Goal: Task Accomplishment & Management: Use online tool/utility

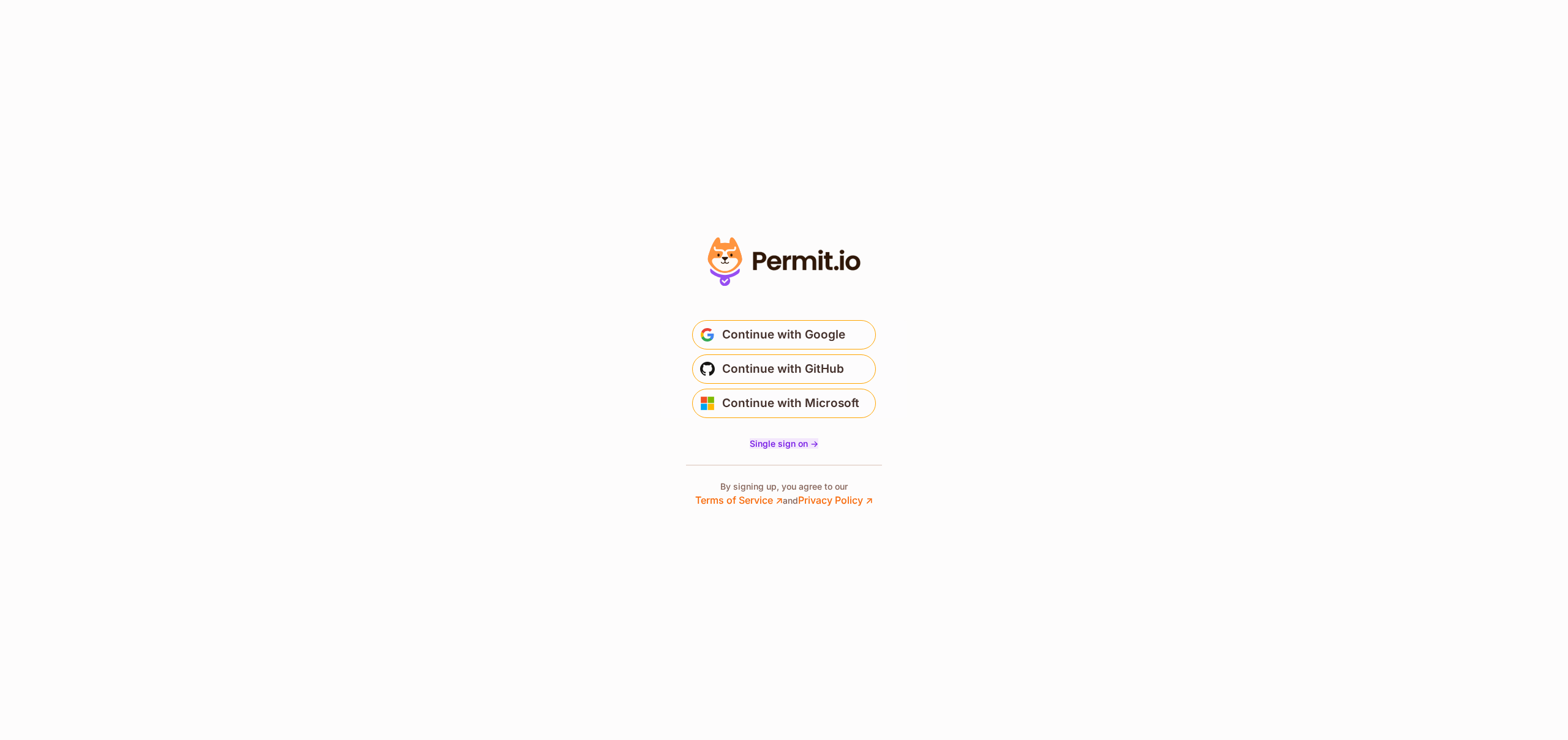
click at [772, 443] on span "Single sign on ->" at bounding box center [784, 443] width 69 height 11
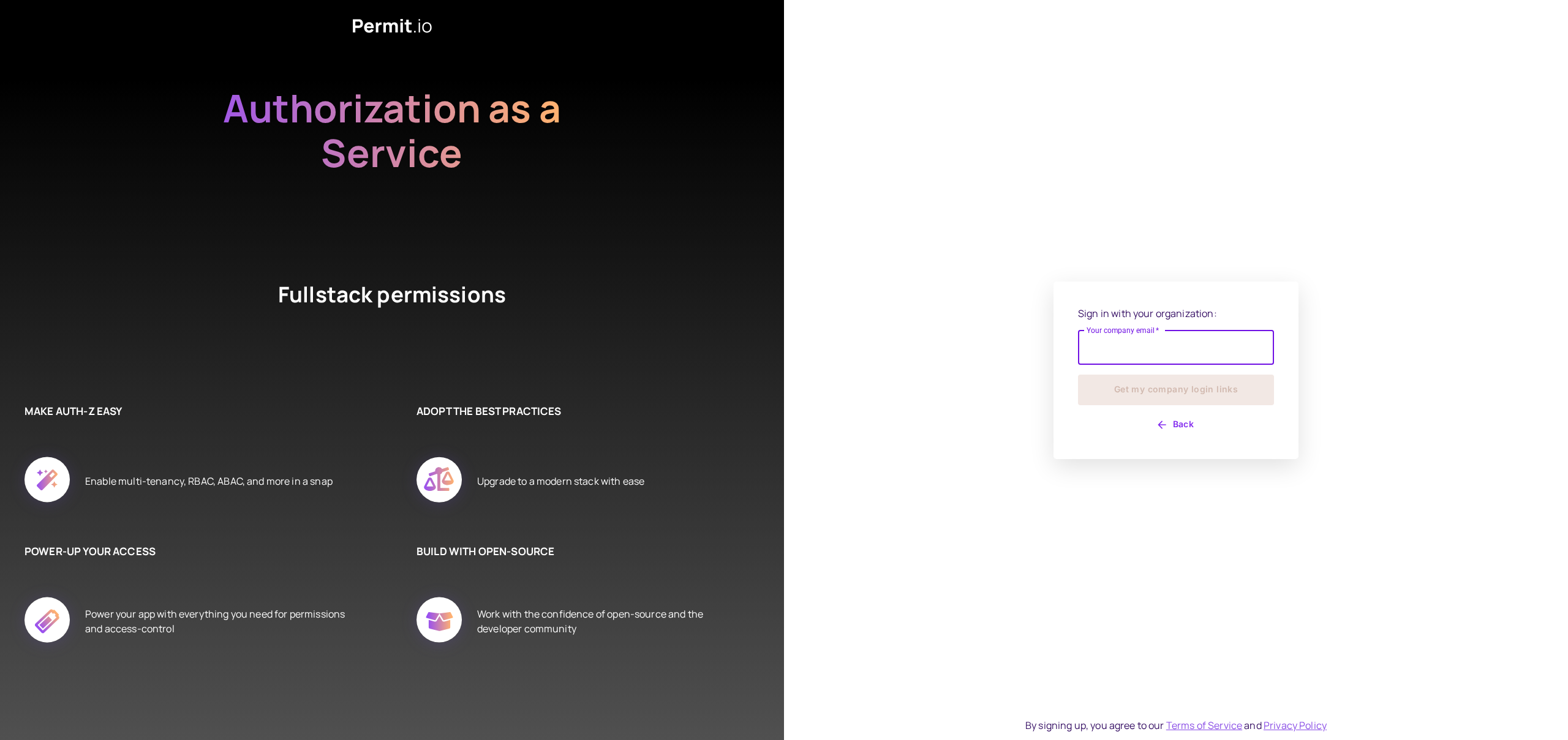
click at [1105, 352] on input "Your company email   *" at bounding box center [1176, 347] width 196 height 34
click at [1161, 414] on div "Sign in with your organization: Your company email   * Your company email   * G…" at bounding box center [1176, 371] width 196 height 129
click at [1168, 429] on button "Back" at bounding box center [1176, 431] width 196 height 20
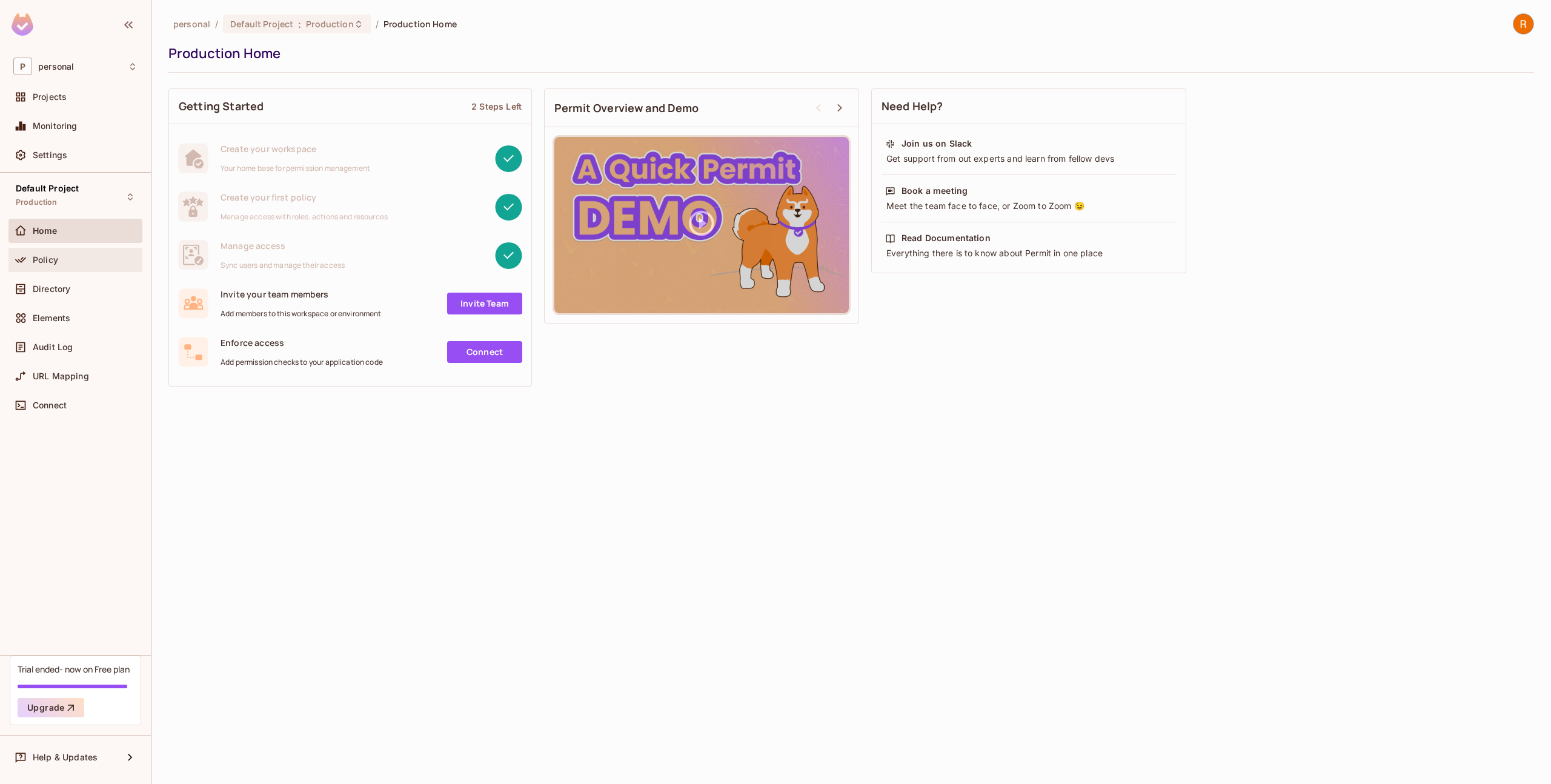
click at [105, 265] on div "Policy" at bounding box center [75, 259] width 124 height 14
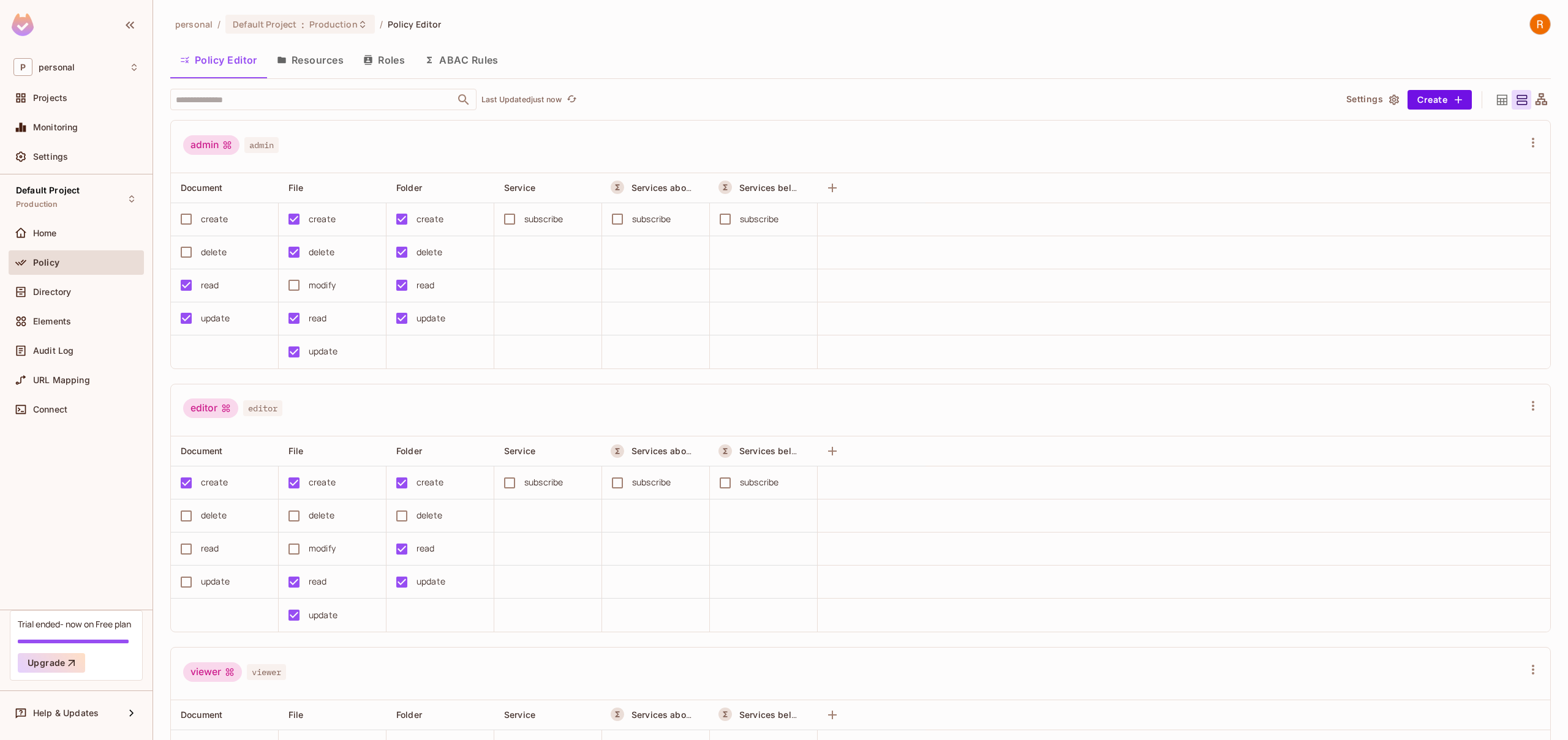
click at [1497, 101] on icon at bounding box center [1502, 100] width 11 height 11
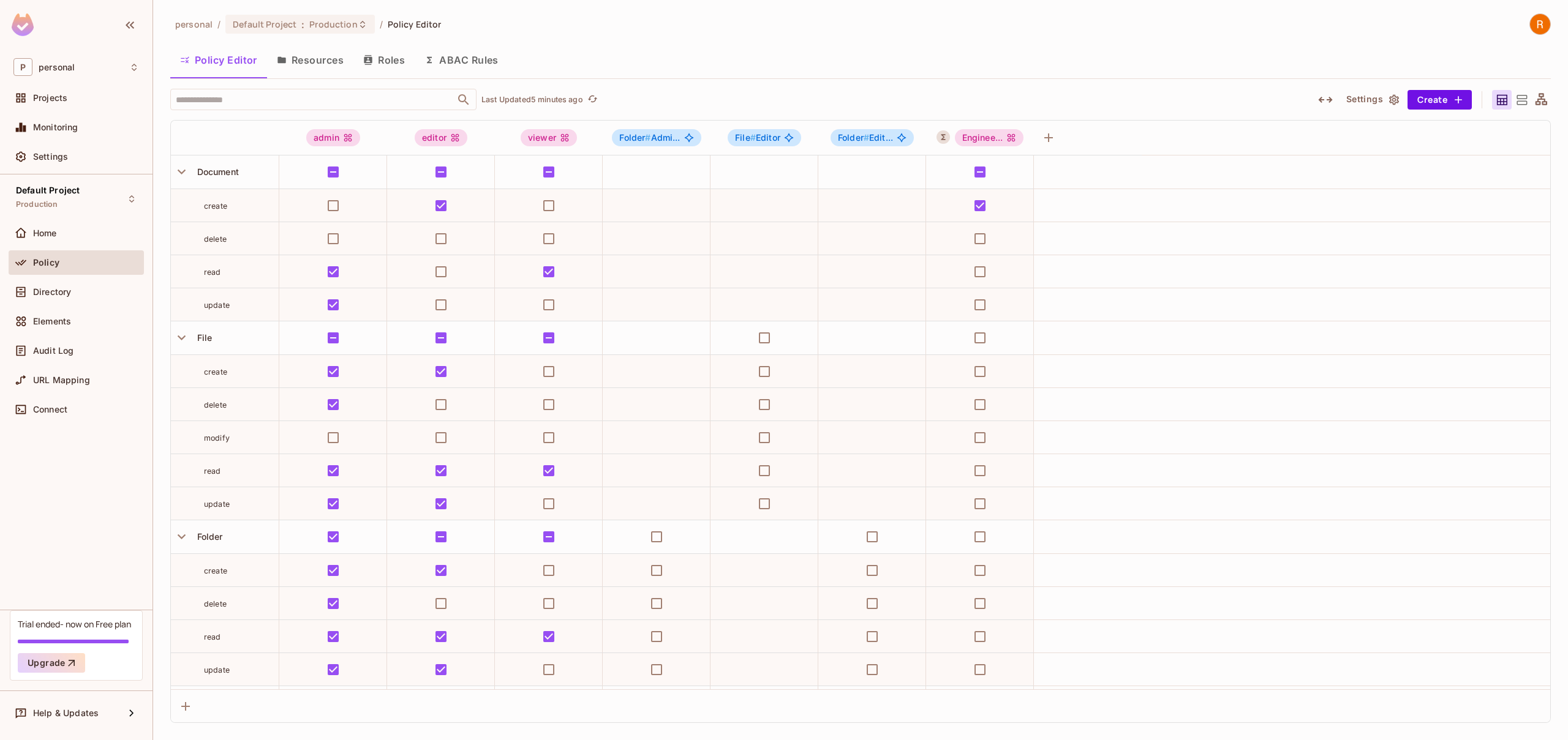
click at [956, 81] on div "personal / Default Project : Production / Policy Editor Policy Editor Resources…" at bounding box center [860, 367] width 1381 height 709
click at [749, 48] on div "Policy Editor Resources Roles ABAC Rules" at bounding box center [860, 60] width 1381 height 31
click at [185, 170] on icon "button" at bounding box center [182, 172] width 8 height 5
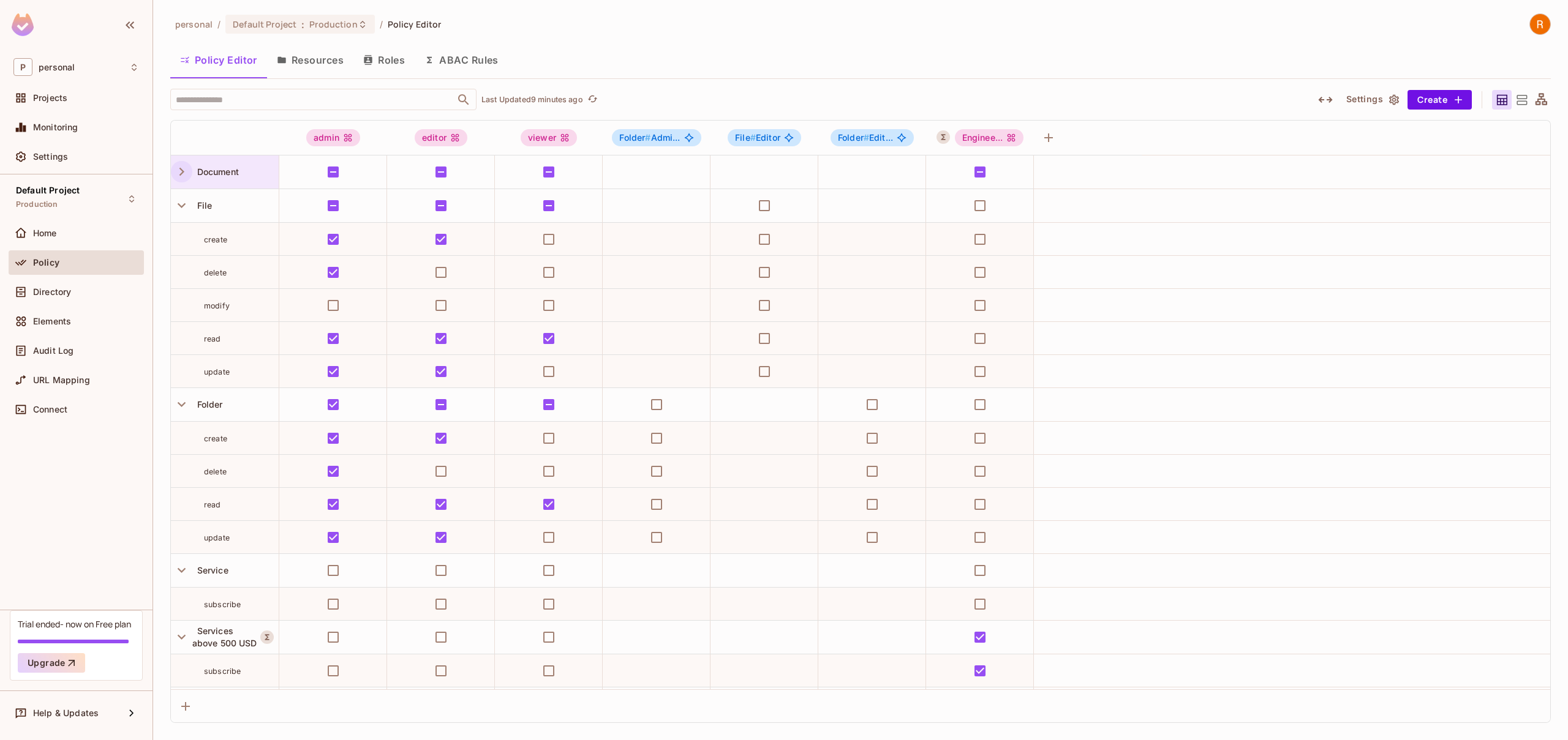
click at [185, 170] on icon "button" at bounding box center [182, 171] width 16 height 16
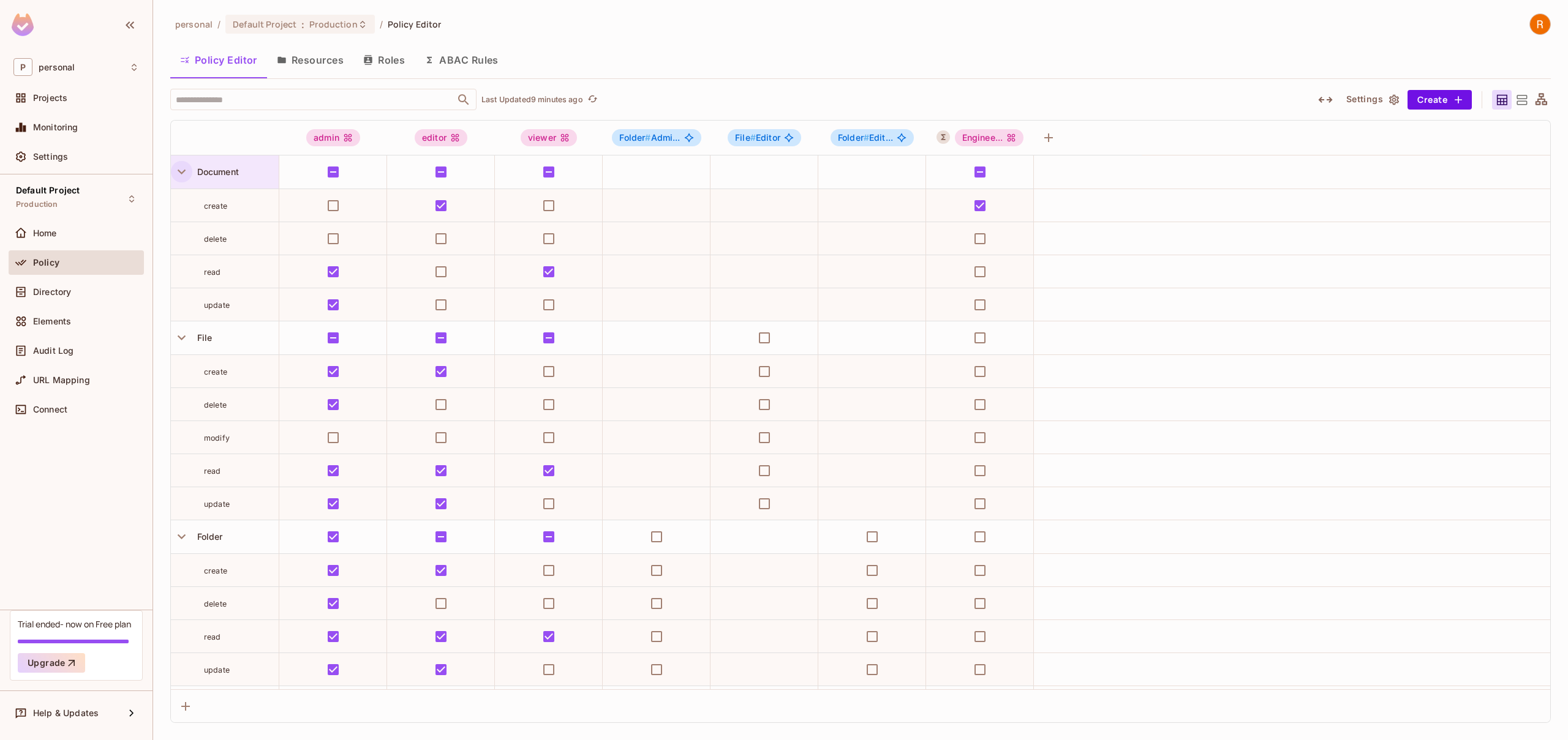
click at [179, 170] on icon "button" at bounding box center [182, 172] width 8 height 5
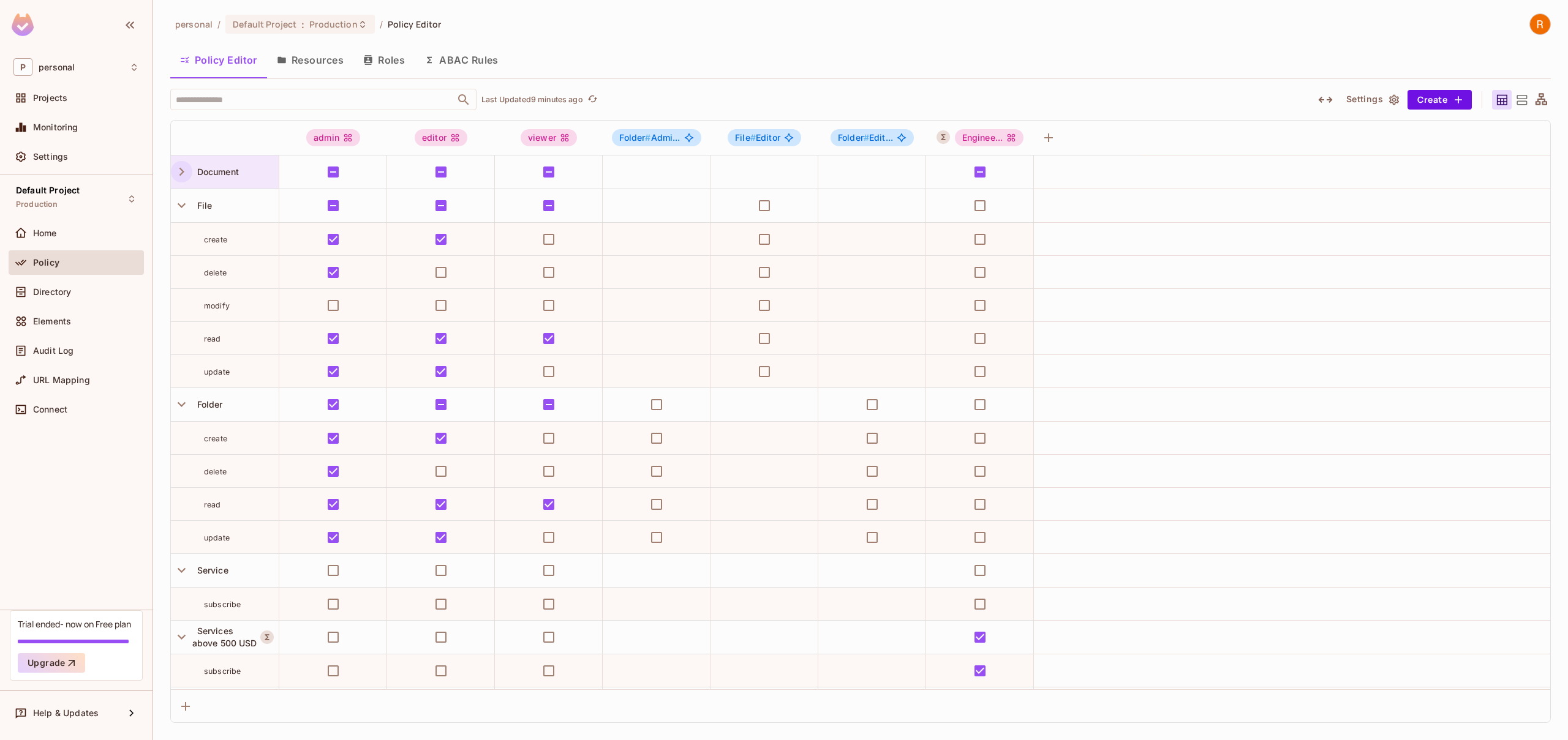
click at [182, 169] on icon "button" at bounding box center [182, 171] width 16 height 16
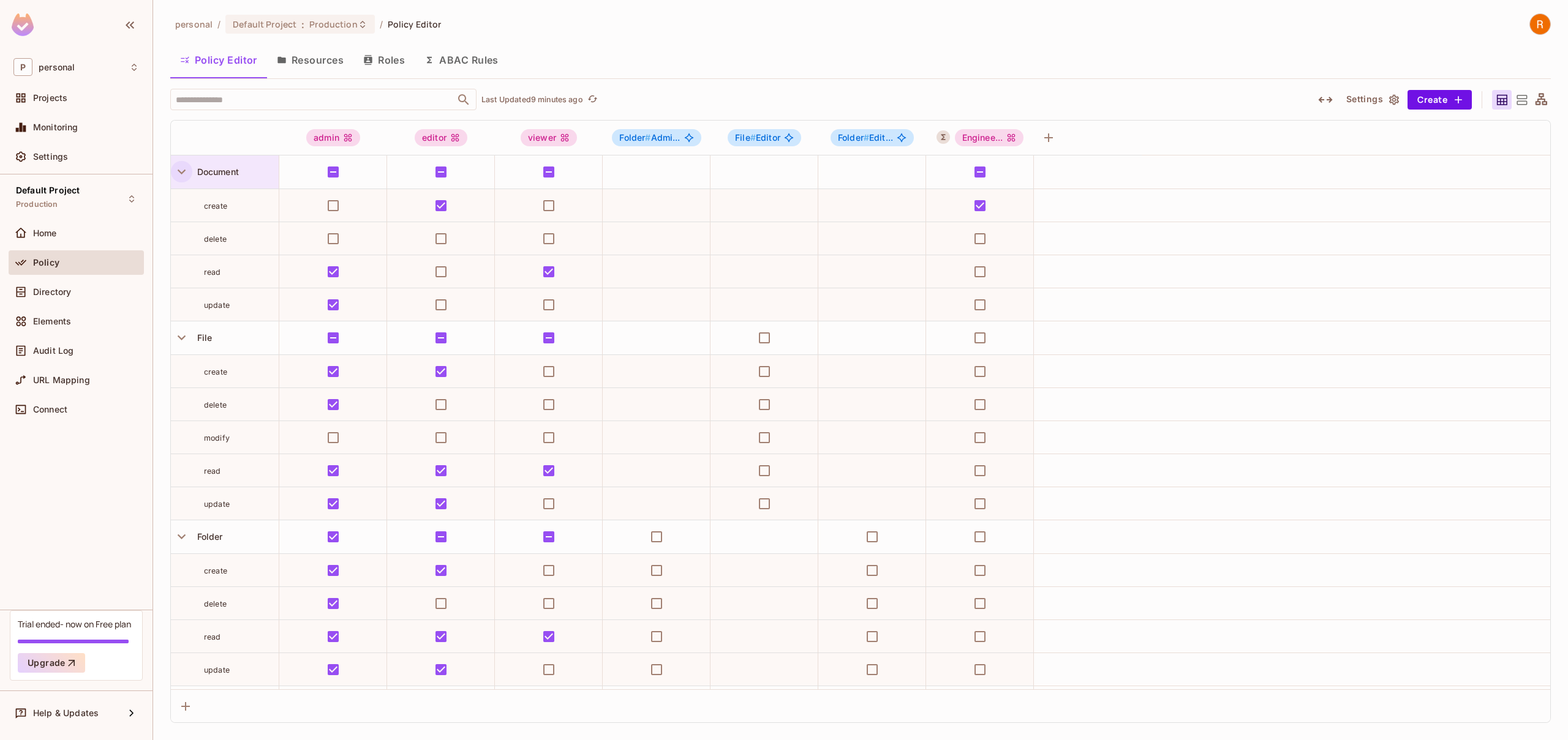
click at [181, 170] on icon "button" at bounding box center [182, 171] width 16 height 16
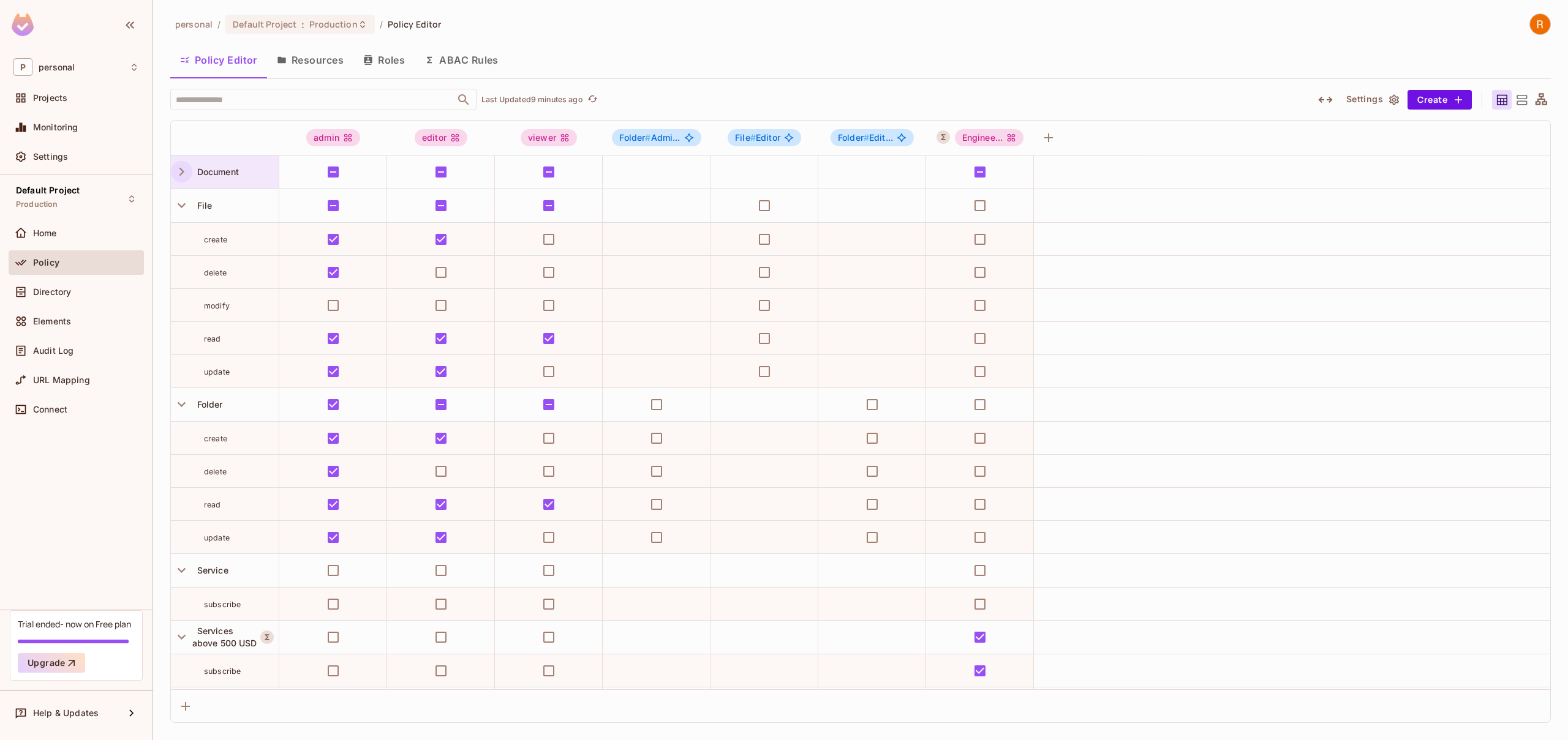
click at [182, 170] on icon "button" at bounding box center [182, 171] width 5 height 8
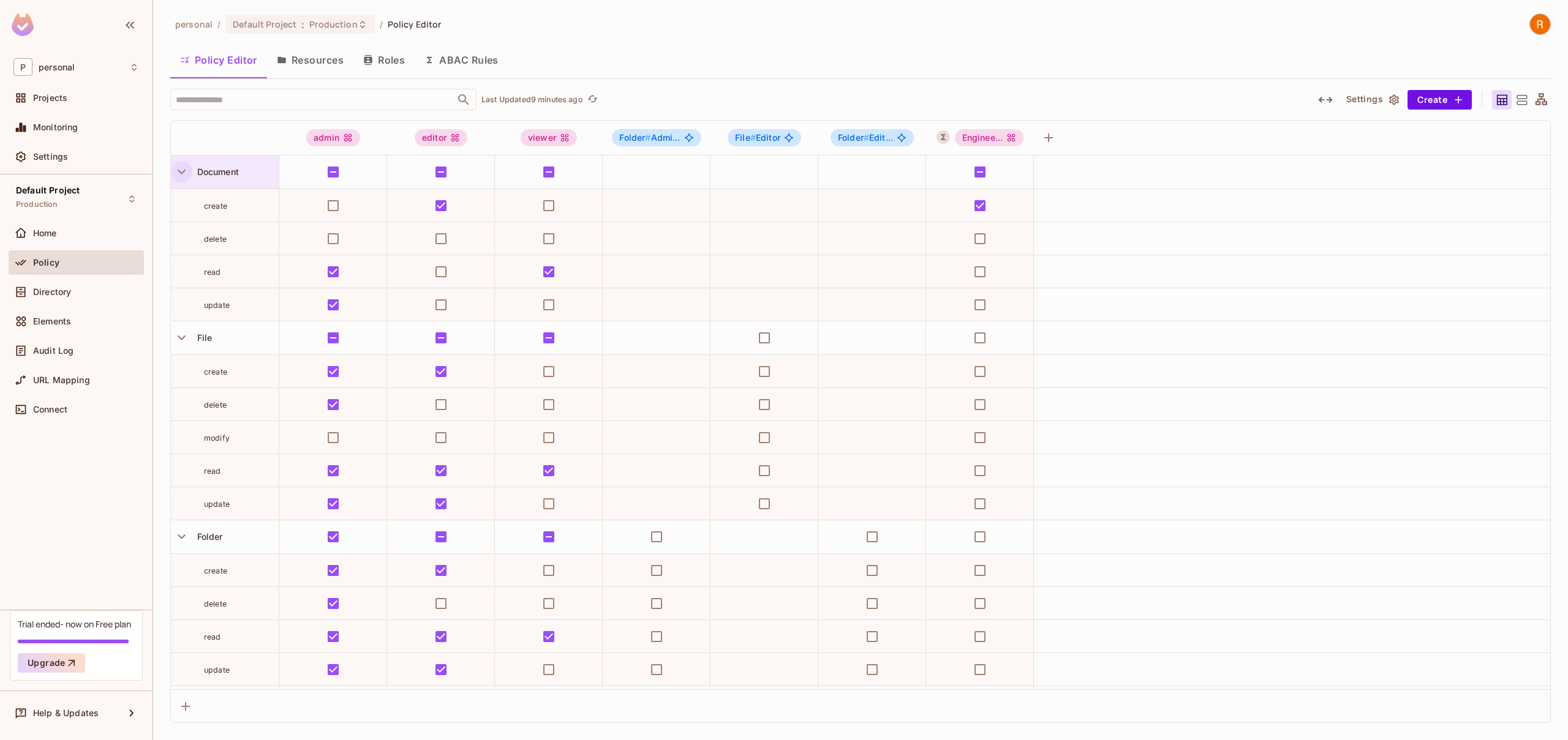
click at [180, 176] on icon "button" at bounding box center [182, 171] width 16 height 16
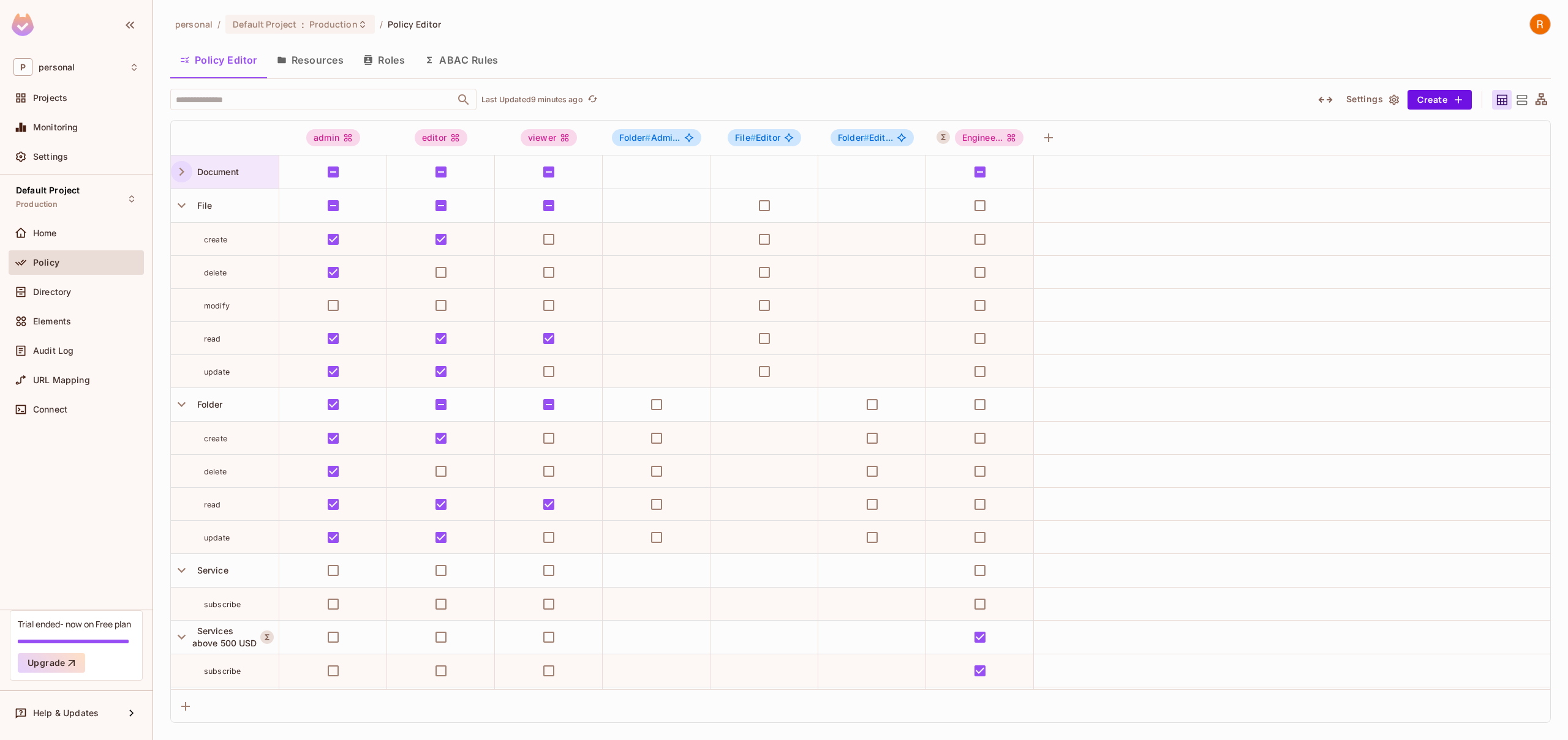
click at [182, 173] on icon "button" at bounding box center [182, 171] width 5 height 8
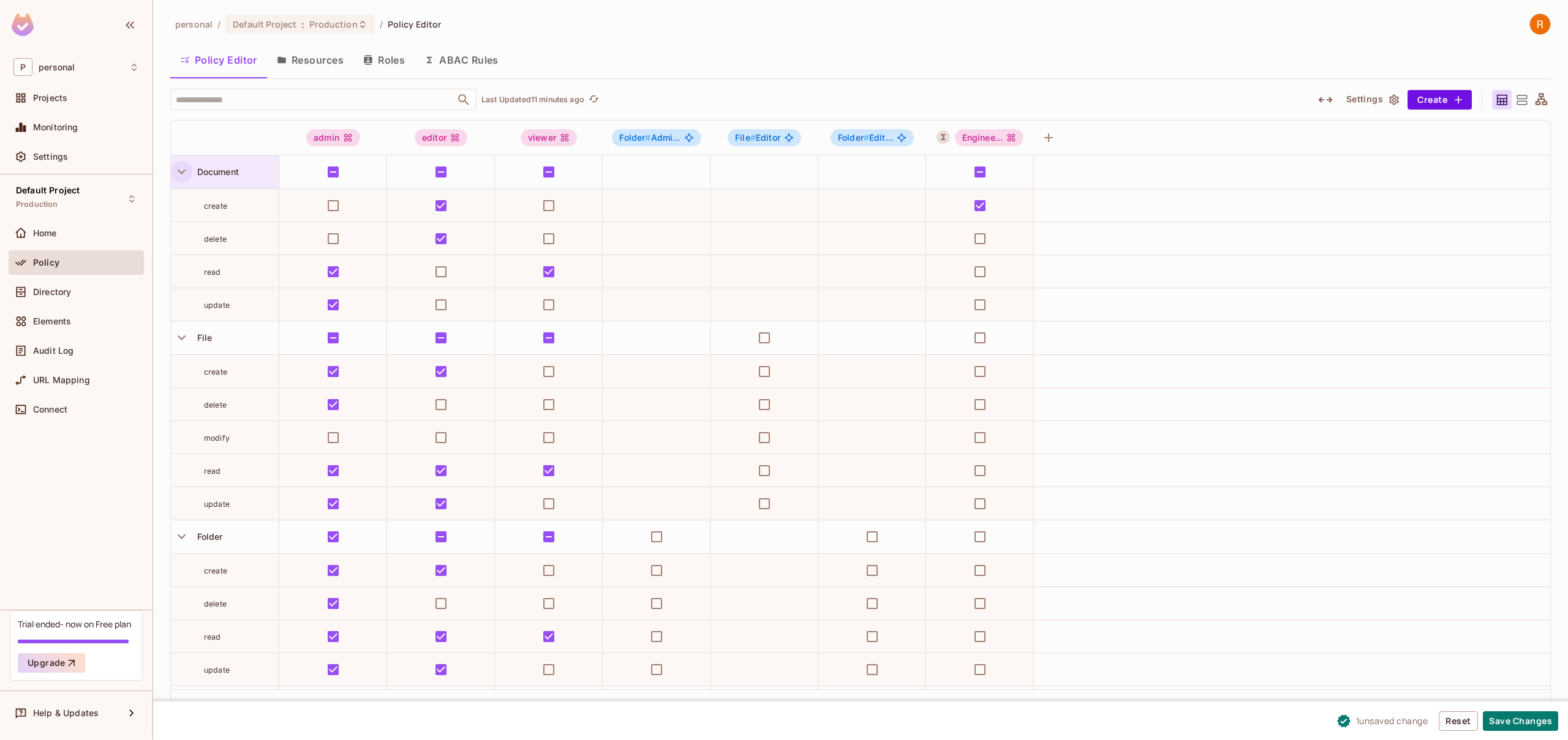
click at [245, 175] on div "Document" at bounding box center [235, 171] width 86 height 12
click at [262, 166] on div at bounding box center [784, 370] width 1568 height 740
click at [257, 167] on div "Document" at bounding box center [235, 171] width 86 height 12
drag, startPoint x: 259, startPoint y: 141, endPoint x: 235, endPoint y: 161, distance: 31.2
click at [259, 141] on div at bounding box center [784, 370] width 1568 height 740
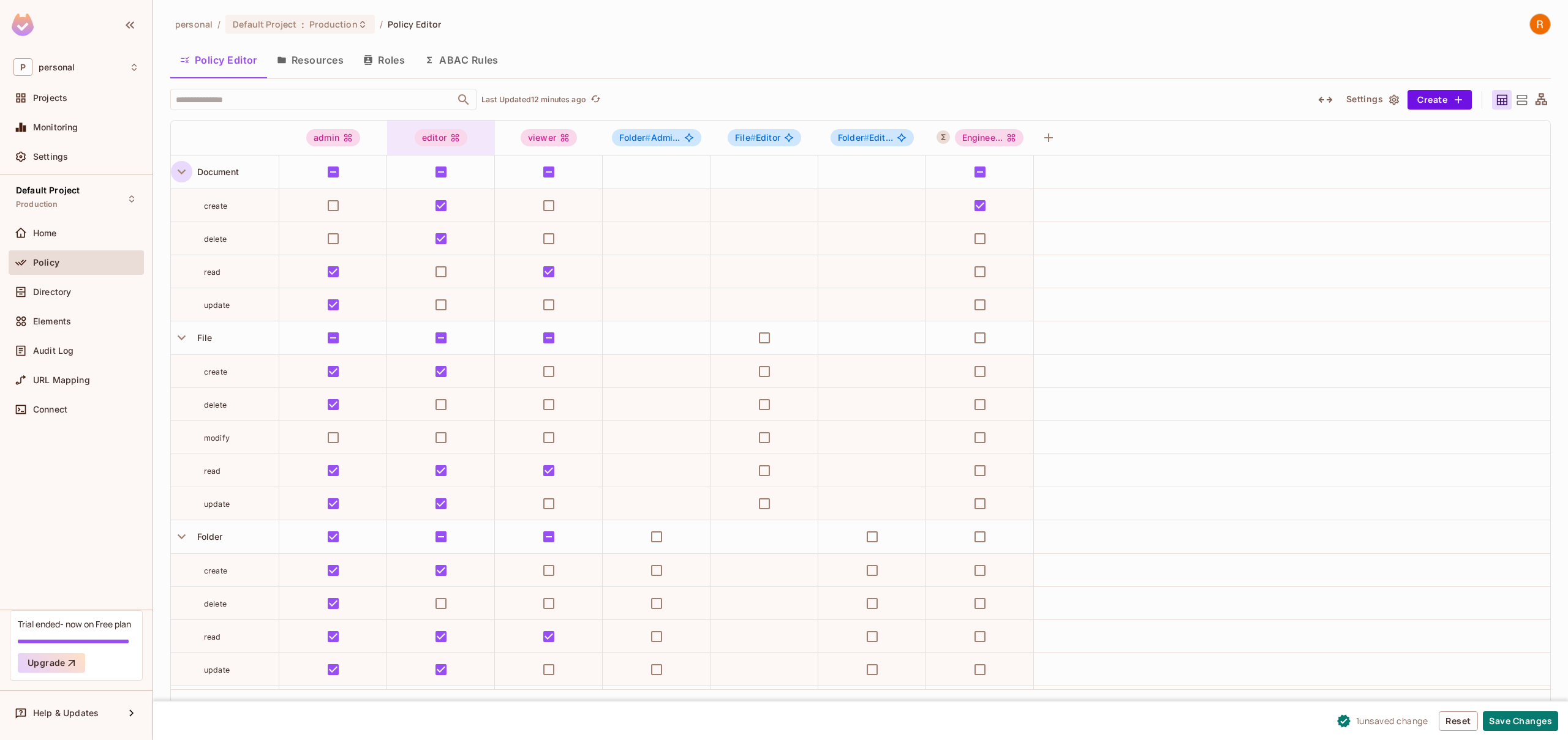
click at [483, 138] on div "editor" at bounding box center [441, 137] width 108 height 17
click at [603, 65] on div at bounding box center [784, 370] width 1568 height 740
click at [1326, 104] on icon "button" at bounding box center [1325, 100] width 15 height 14
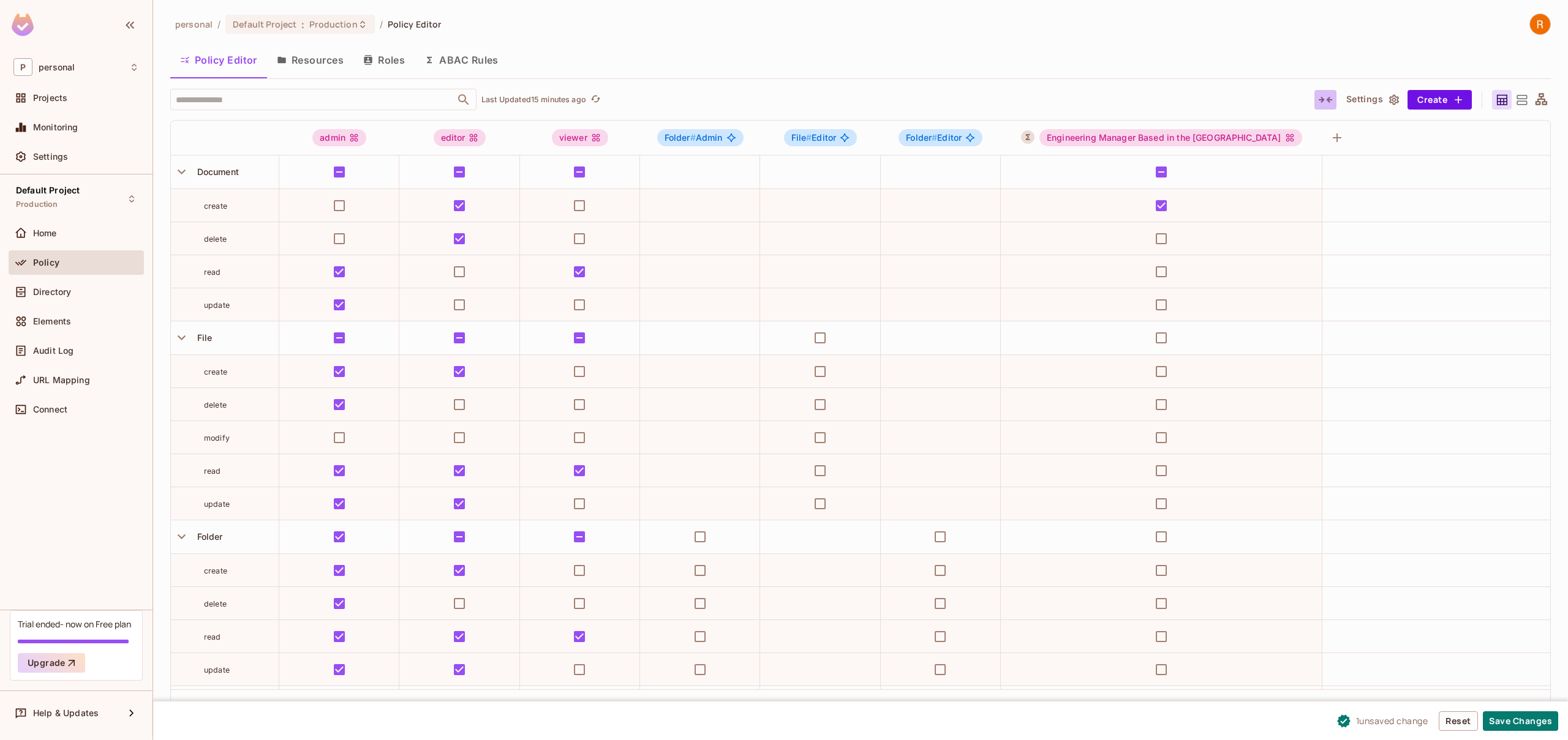
click at [1325, 102] on icon "button" at bounding box center [1325, 100] width 15 height 14
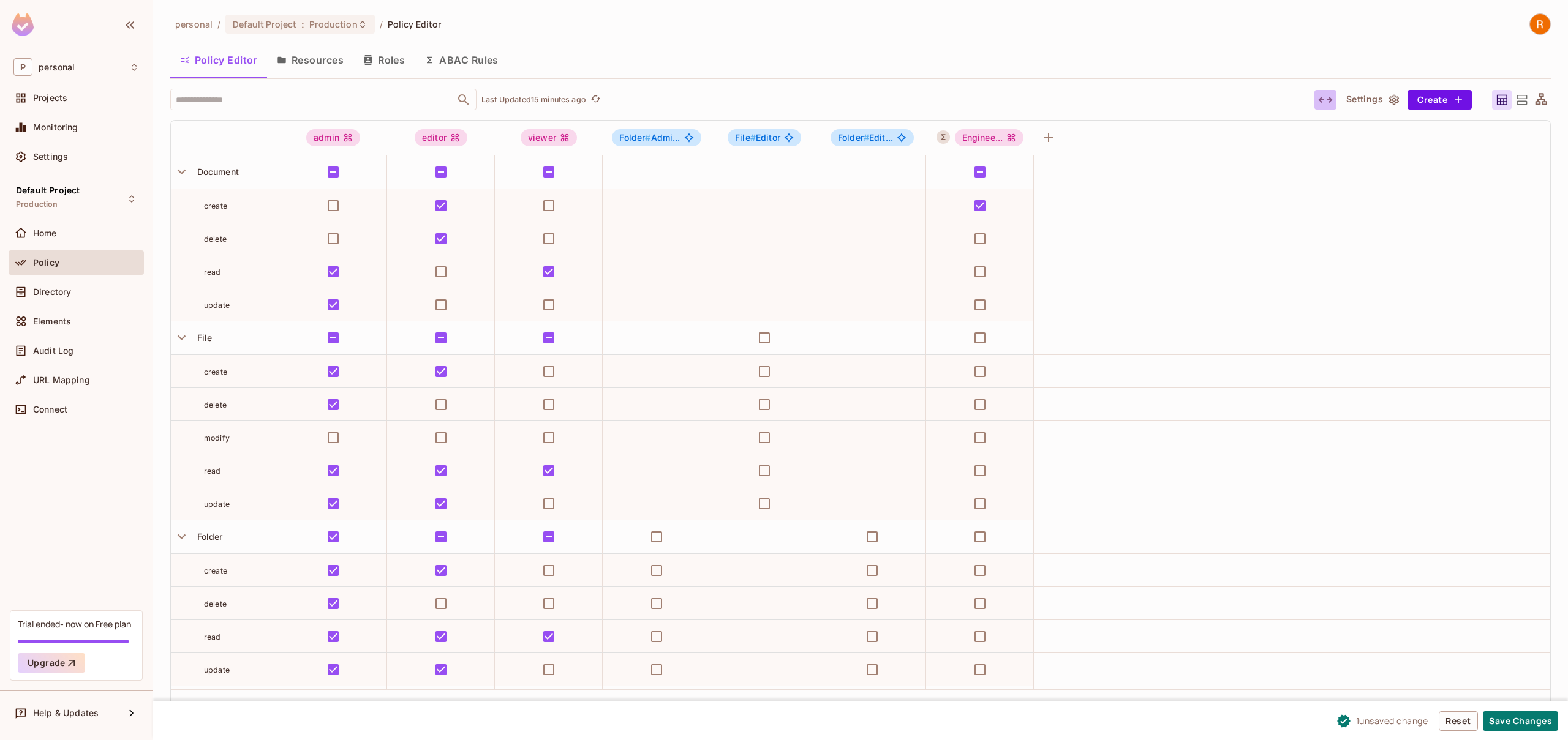
click at [1325, 102] on icon "button" at bounding box center [1325, 100] width 15 height 14
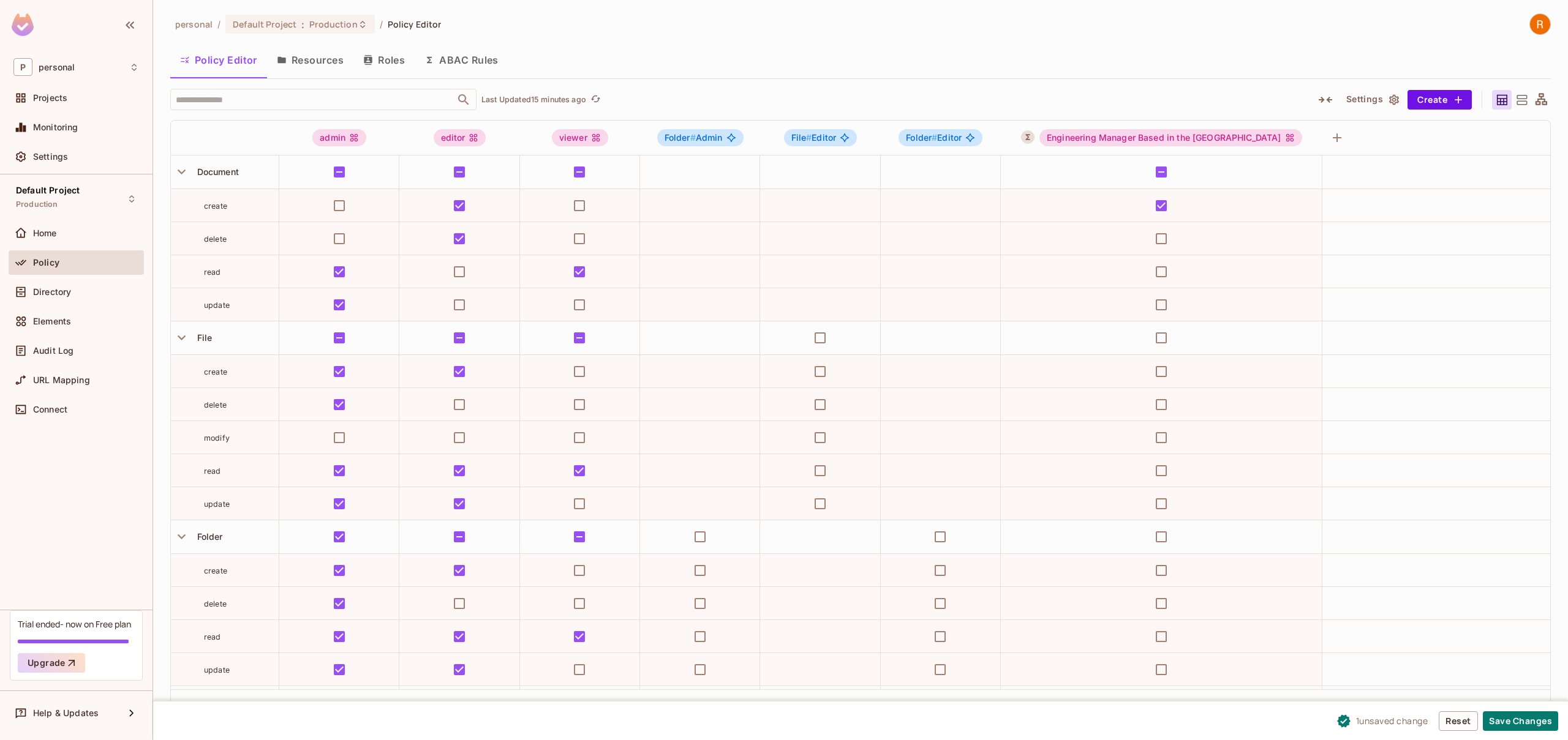
click at [1325, 102] on icon "button" at bounding box center [1325, 100] width 15 height 14
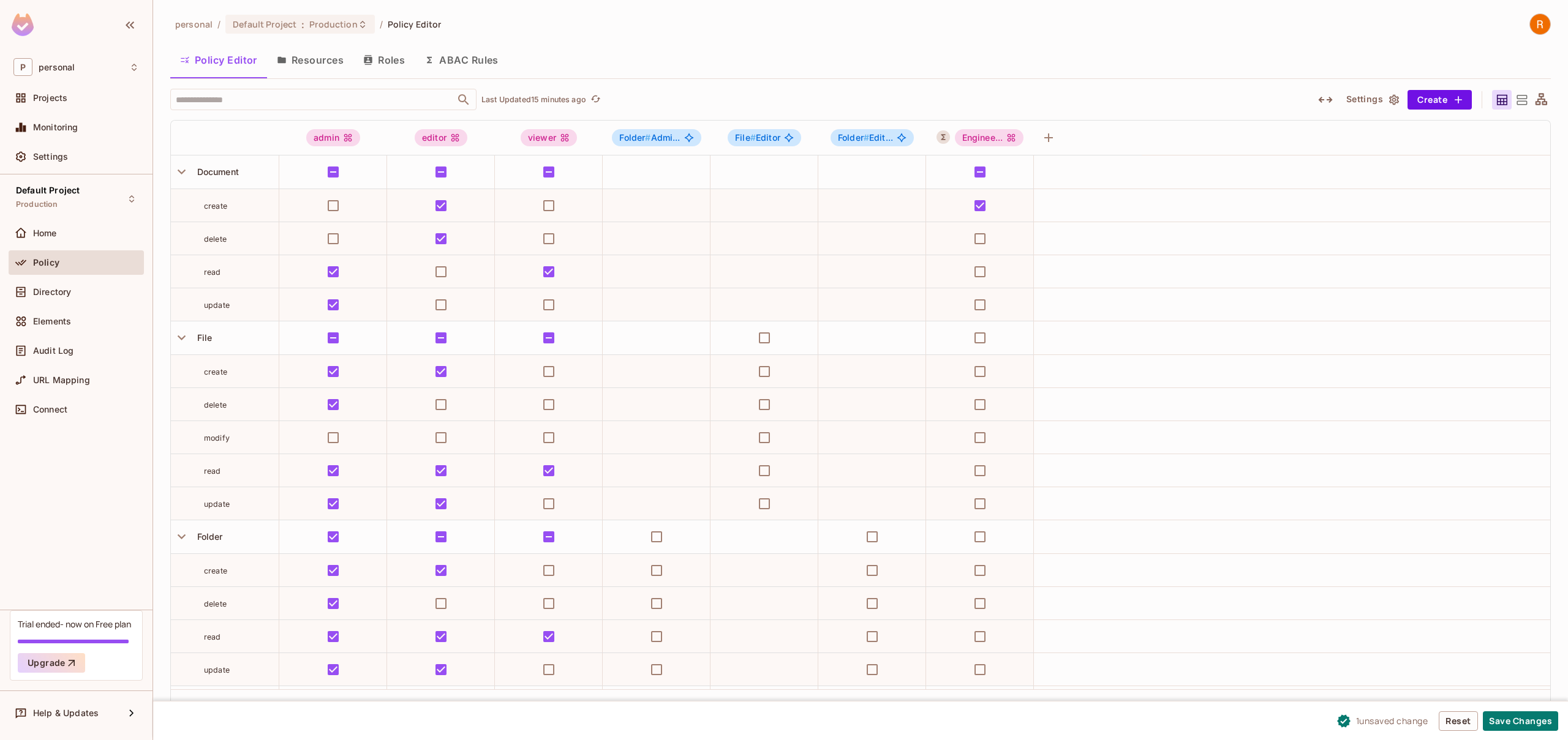
click at [1325, 102] on icon "button" at bounding box center [1325, 100] width 15 height 14
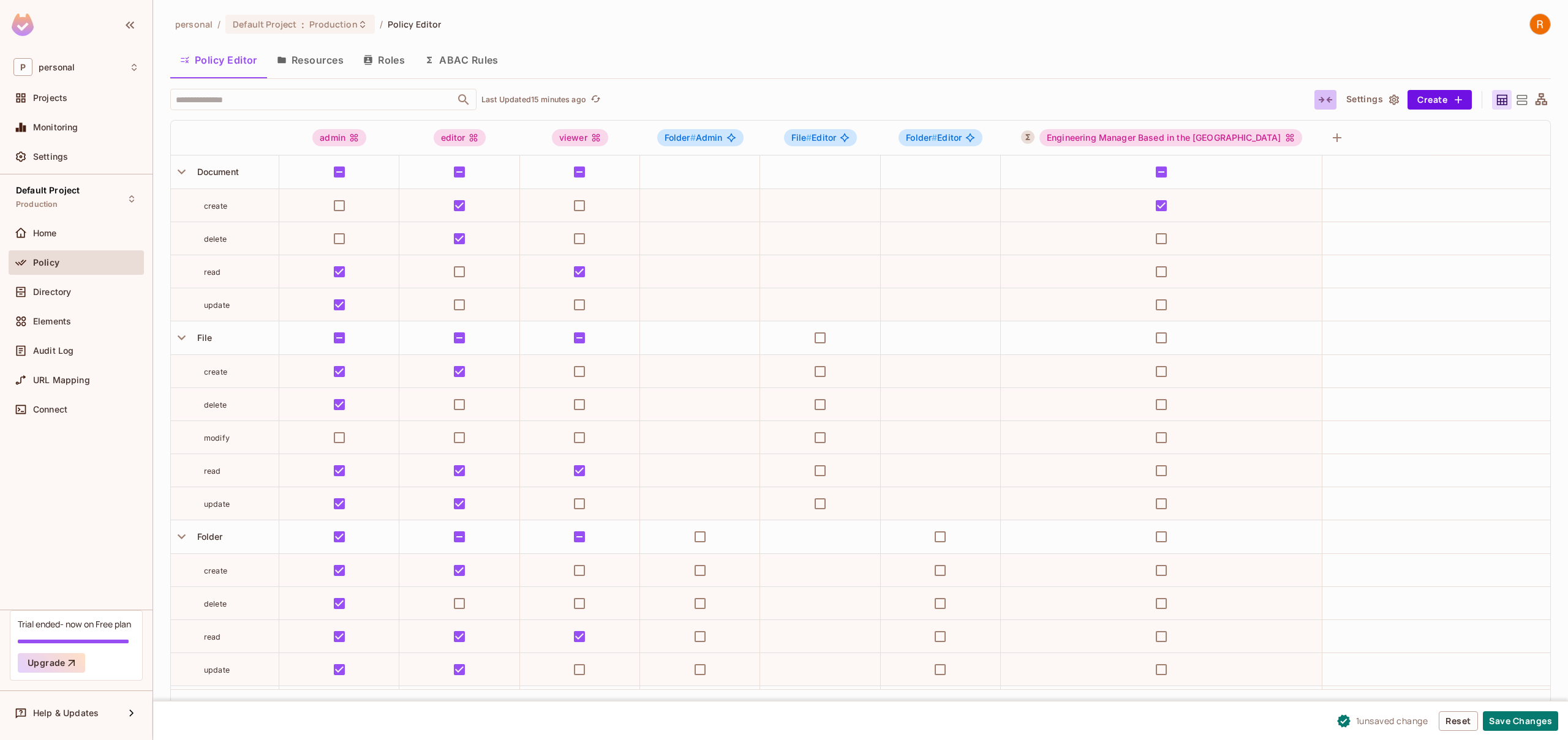
click at [1325, 102] on icon "button" at bounding box center [1325, 100] width 15 height 14
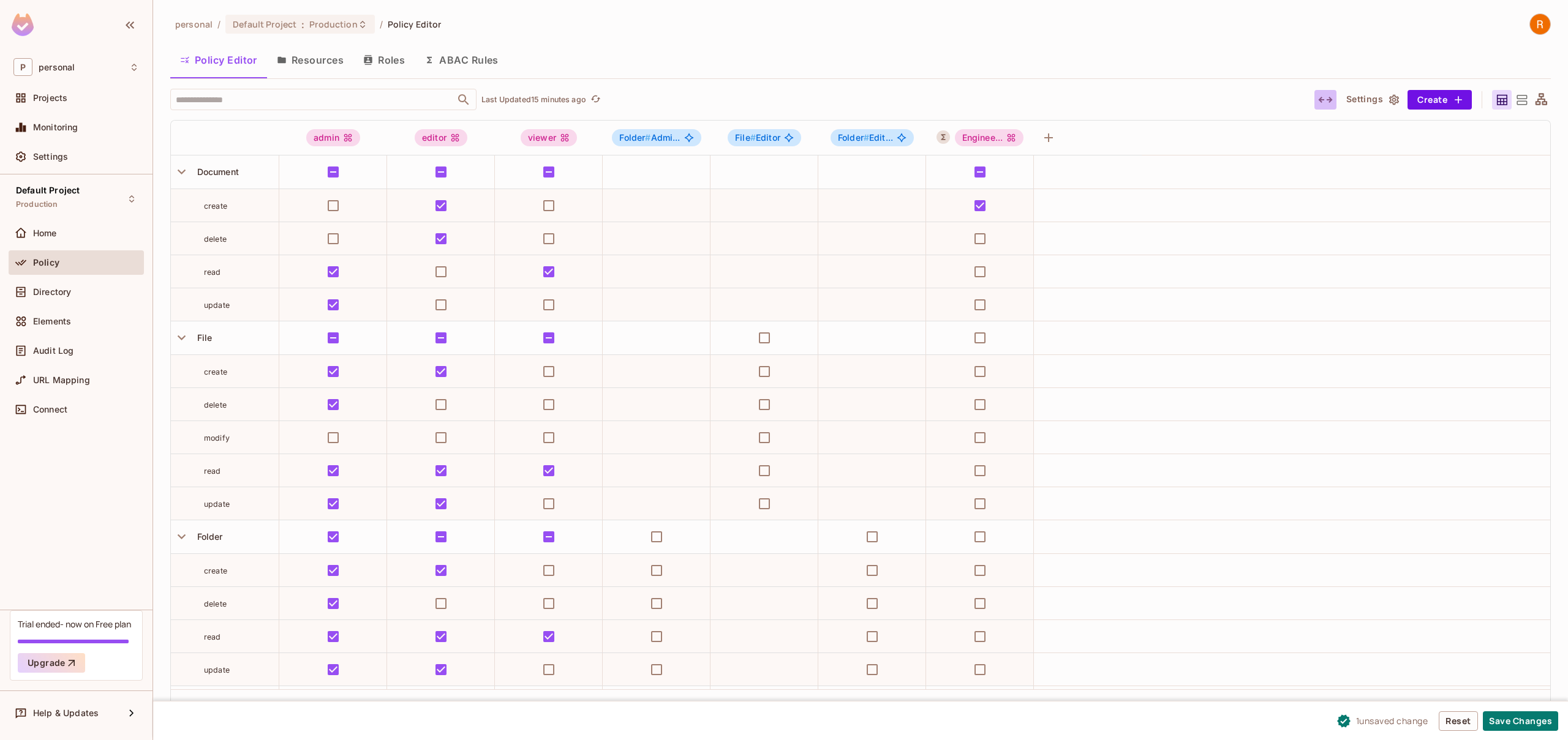
click at [1324, 102] on icon "button" at bounding box center [1325, 100] width 15 height 14
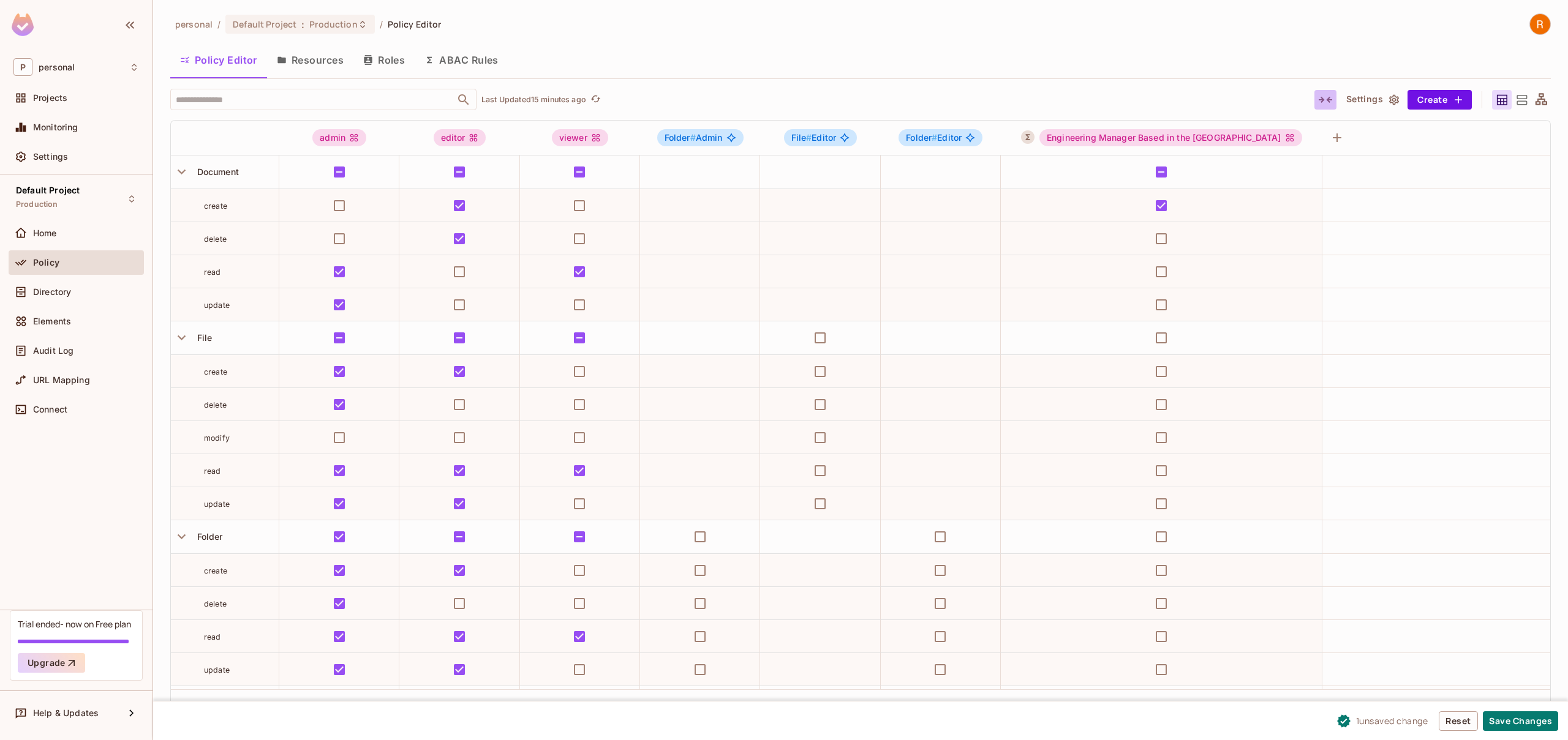
click at [1324, 102] on icon "button" at bounding box center [1325, 100] width 15 height 14
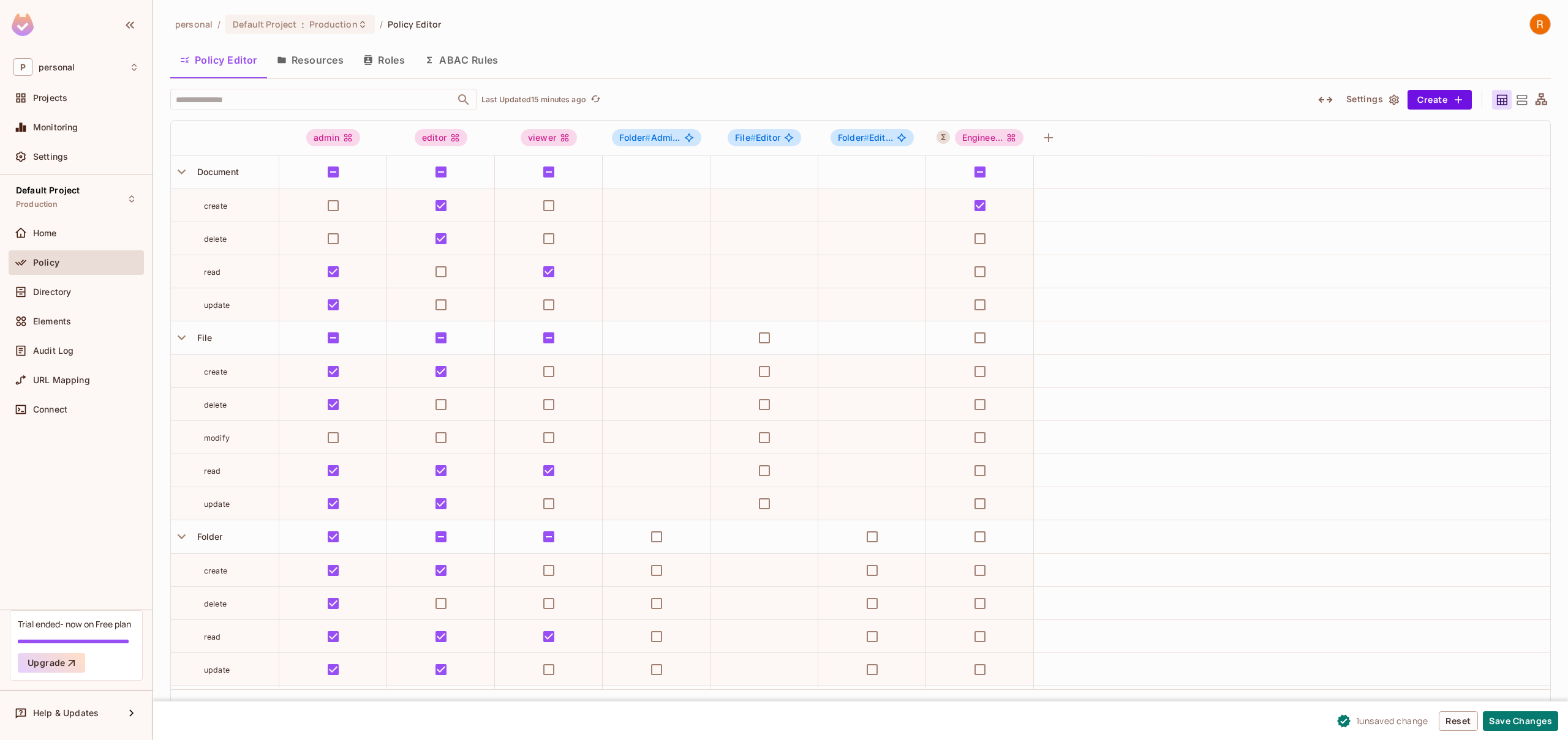
click at [1324, 103] on icon "button" at bounding box center [1325, 100] width 15 height 14
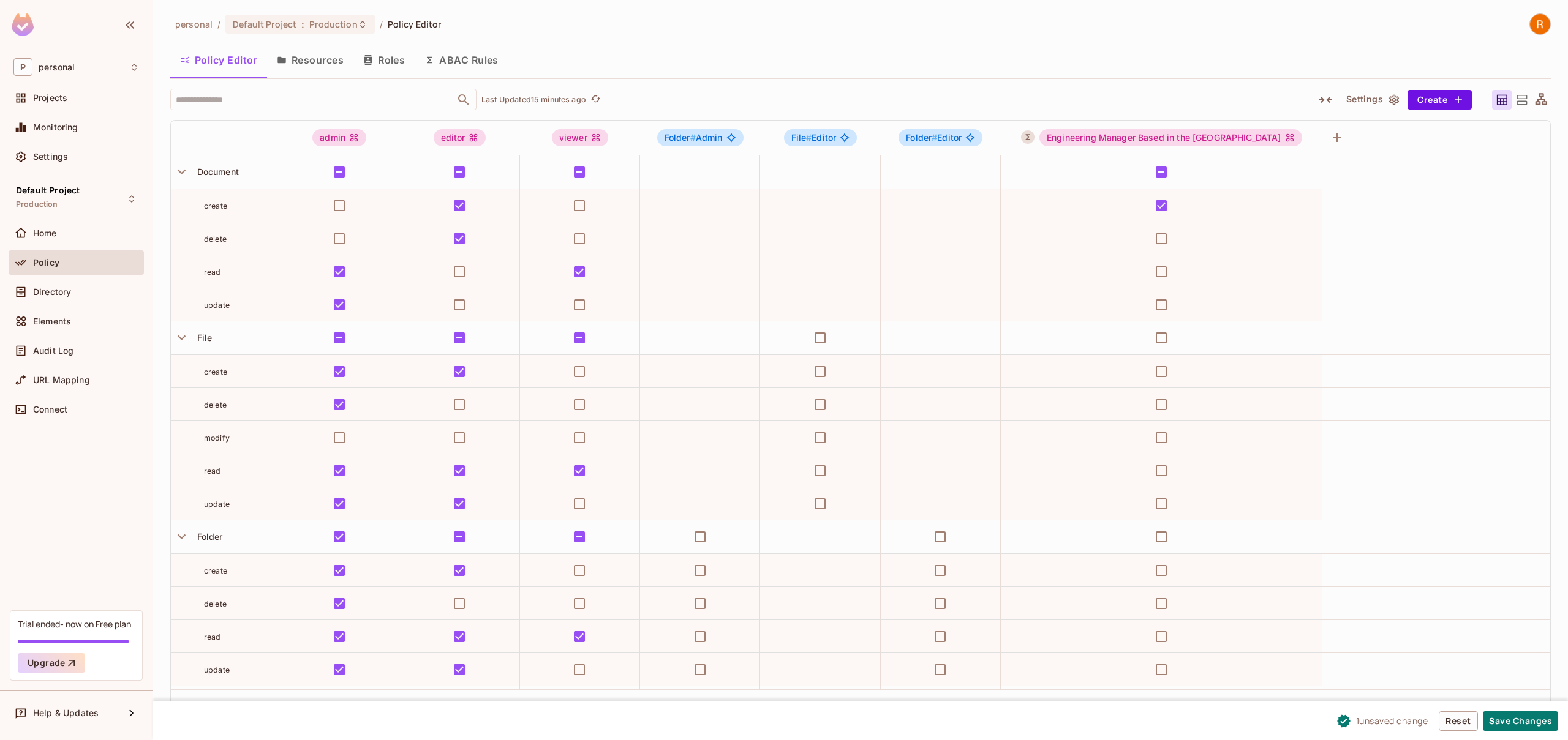
click at [1324, 103] on icon "button" at bounding box center [1325, 100] width 15 height 14
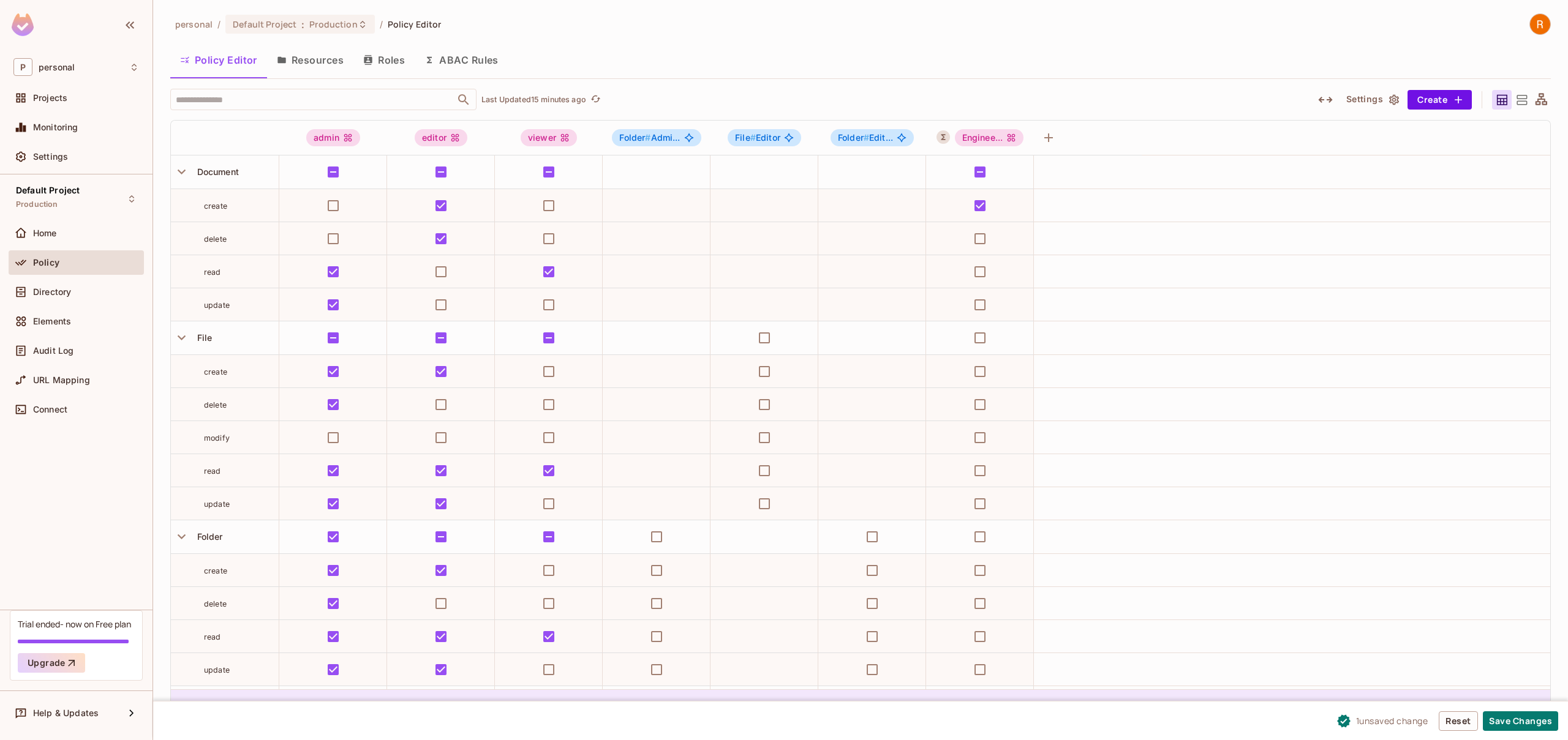
click at [1440, 721] on button "Reset" at bounding box center [1458, 720] width 39 height 20
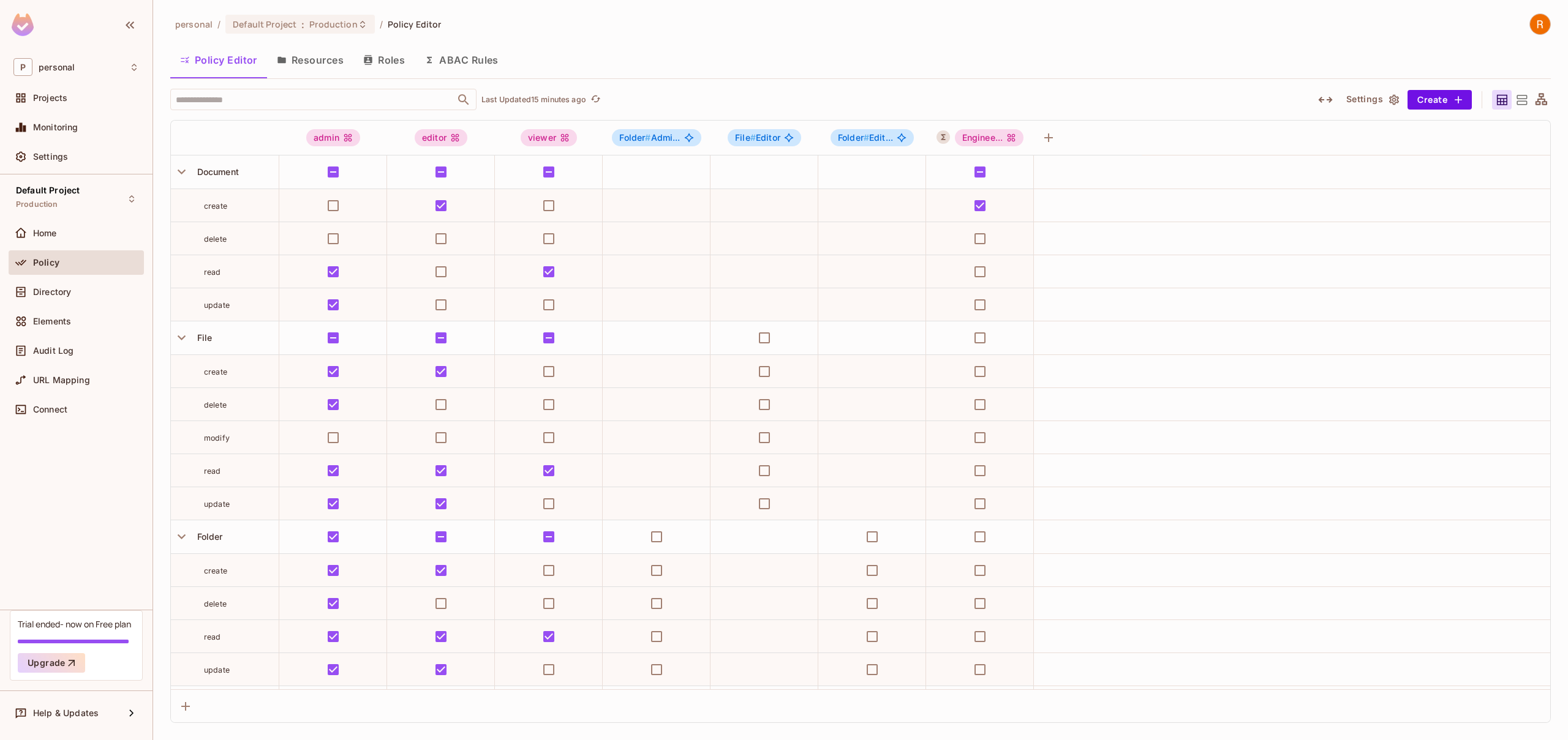
click at [1543, 102] on icon at bounding box center [1541, 99] width 11 height 11
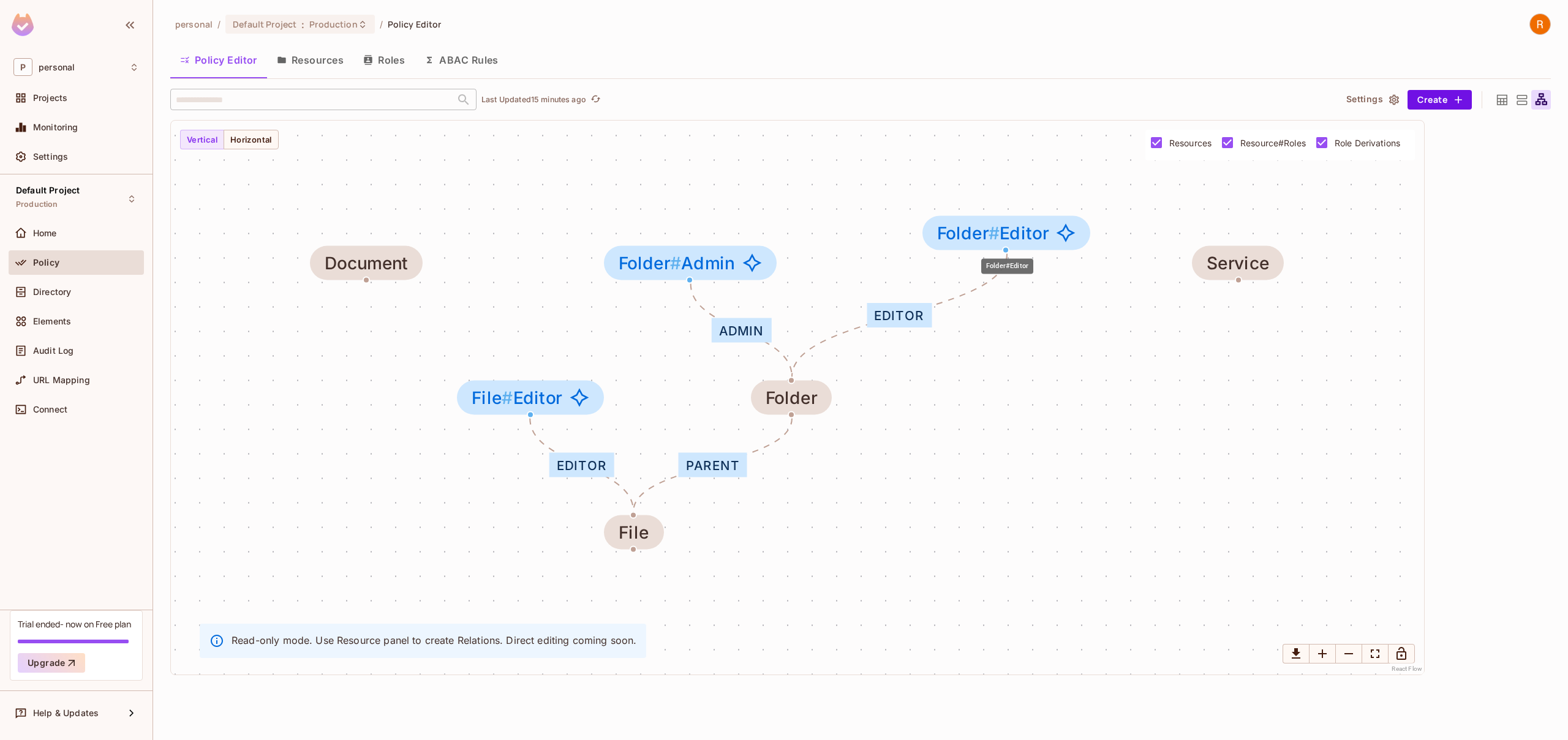
drag, startPoint x: 973, startPoint y: 251, endPoint x: 985, endPoint y: 234, distance: 20.8
click at [995, 233] on div "Folder # Editor" at bounding box center [1006, 233] width 168 height 34
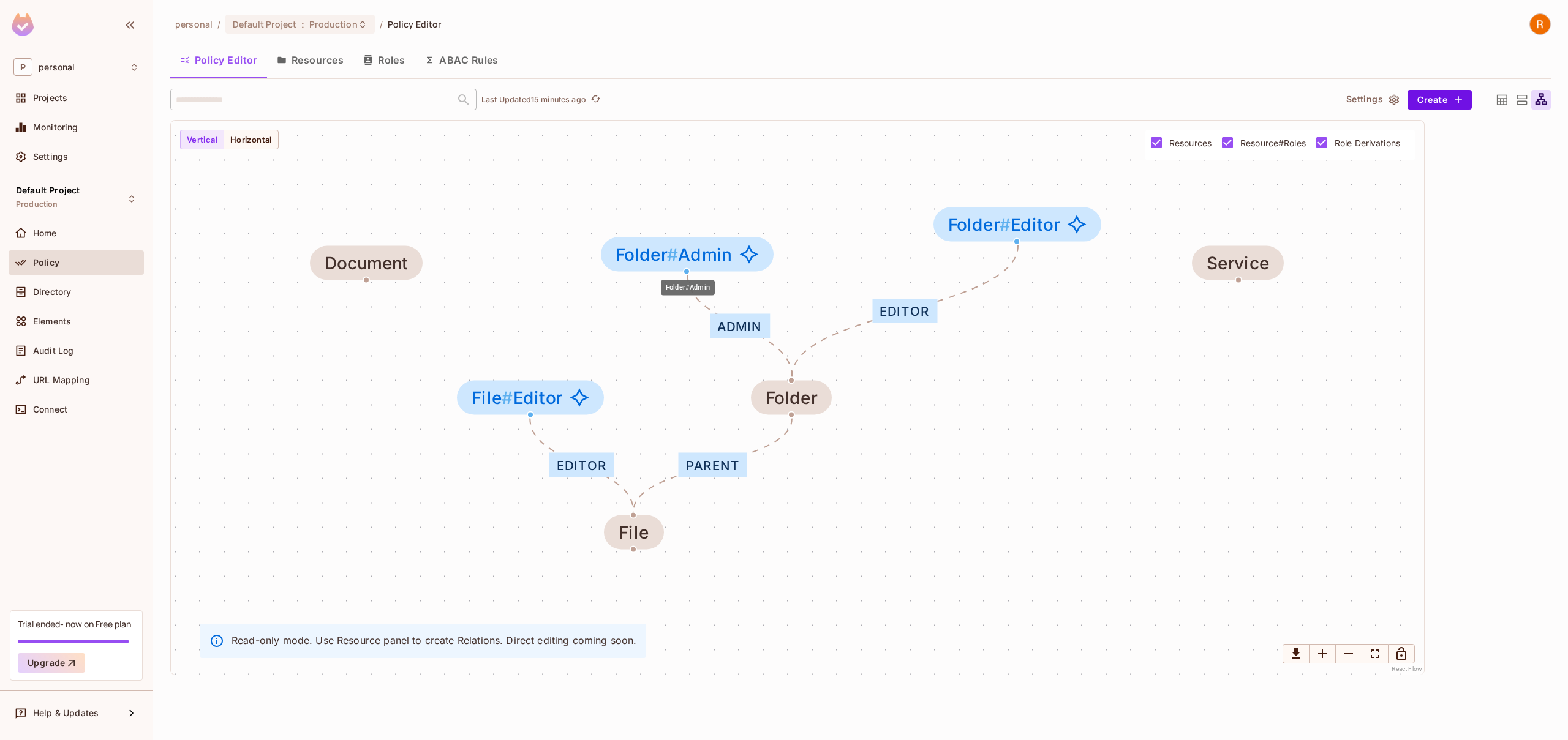
drag, startPoint x: 664, startPoint y: 269, endPoint x: 655, endPoint y: 227, distance: 43.0
click at [655, 243] on span "Folder #" at bounding box center [647, 253] width 62 height 21
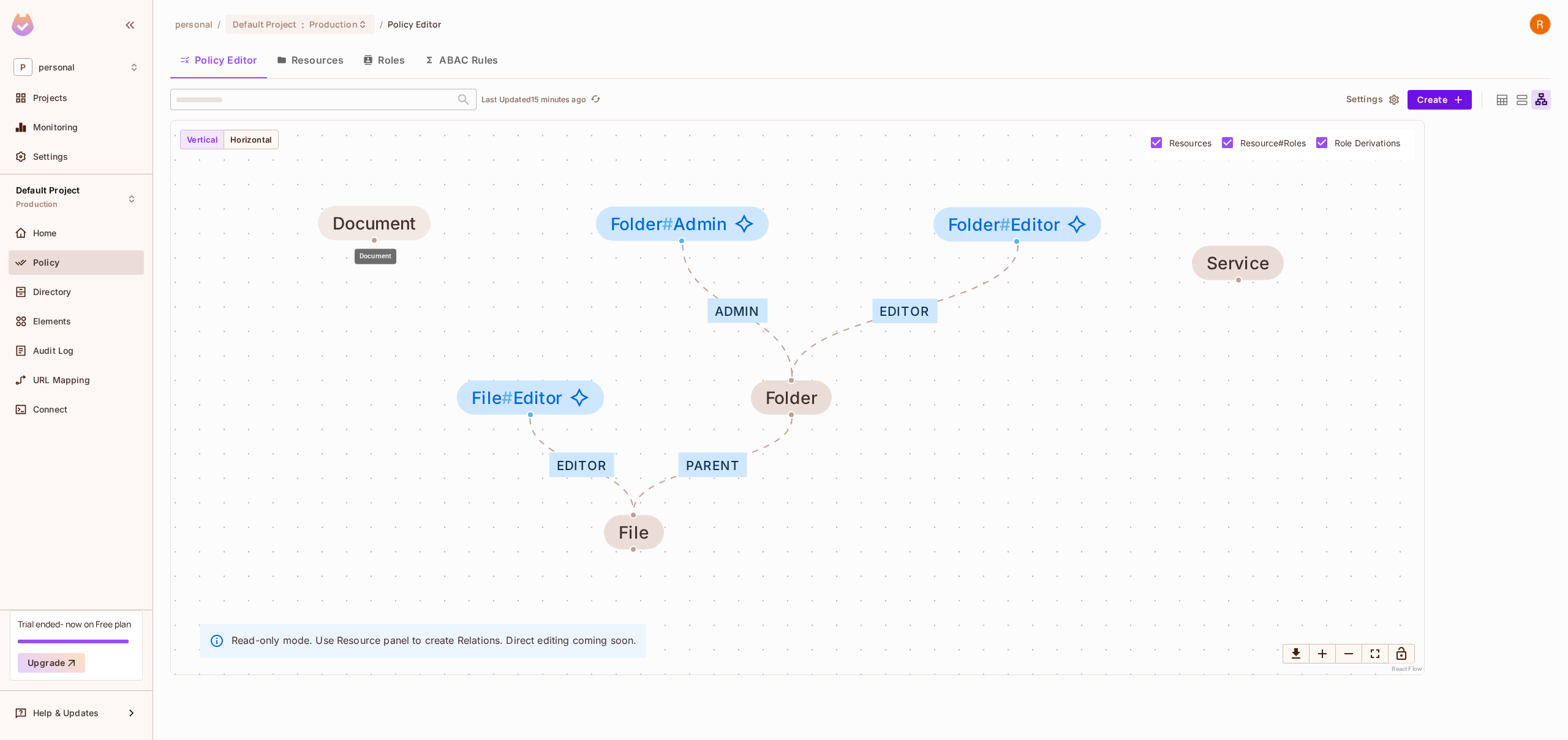
drag, startPoint x: 356, startPoint y: 264, endPoint x: 366, endPoint y: 235, distance: 30.7
click at [366, 222] on div "Document" at bounding box center [374, 223] width 83 height 20
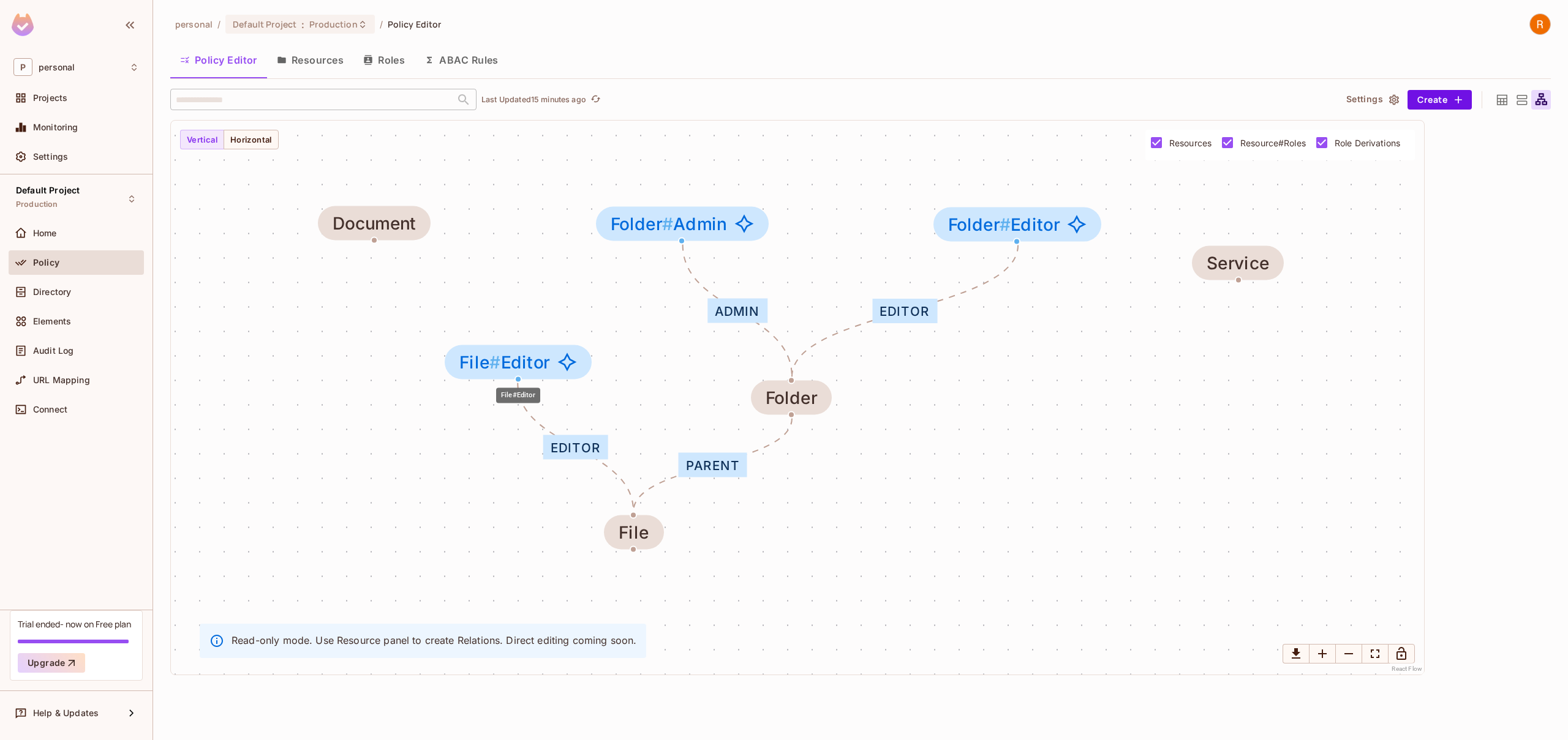
drag, startPoint x: 503, startPoint y: 398, endPoint x: 483, endPoint y: 340, distance: 61.4
click at [489, 351] on span "#" at bounding box center [494, 361] width 11 height 21
click at [435, 413] on div "Editor parent Admin Editor File File # Editor Document [PERSON_NAME] # Admin Fo…" at bounding box center [797, 397] width 1253 height 554
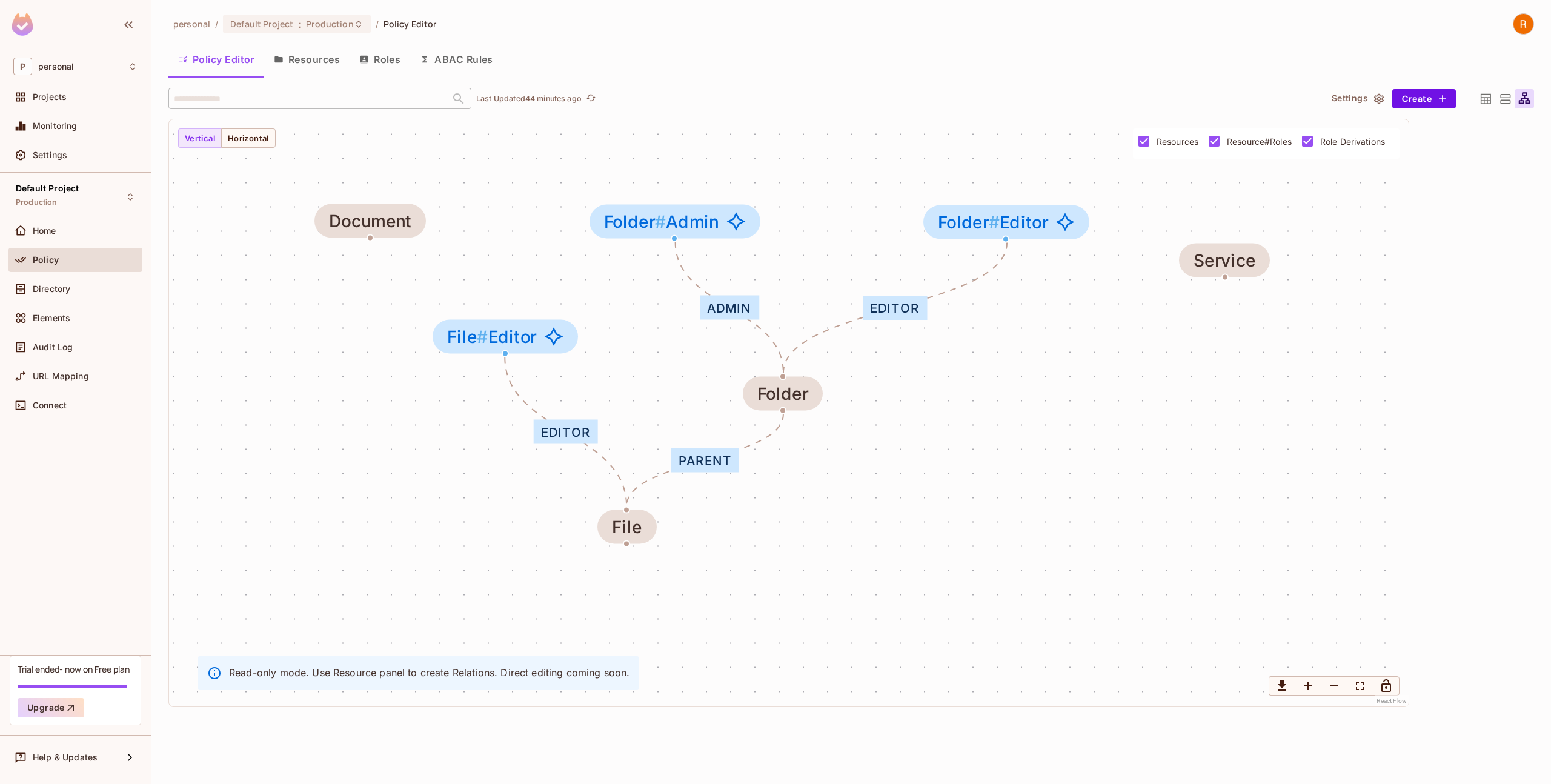
click at [318, 58] on button "Resources" at bounding box center [306, 59] width 85 height 31
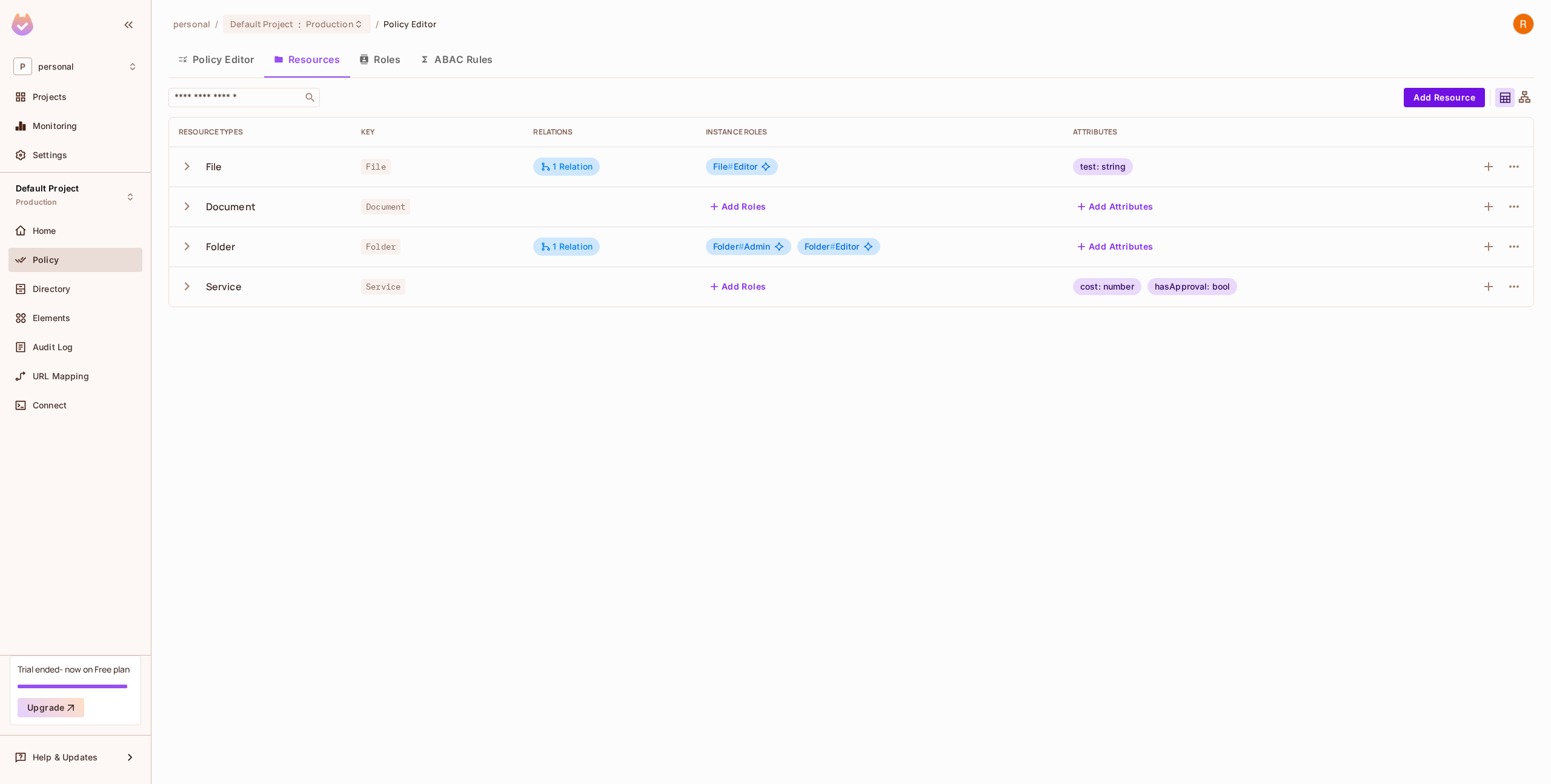
click at [235, 52] on button "Policy Editor" at bounding box center [216, 59] width 95 height 31
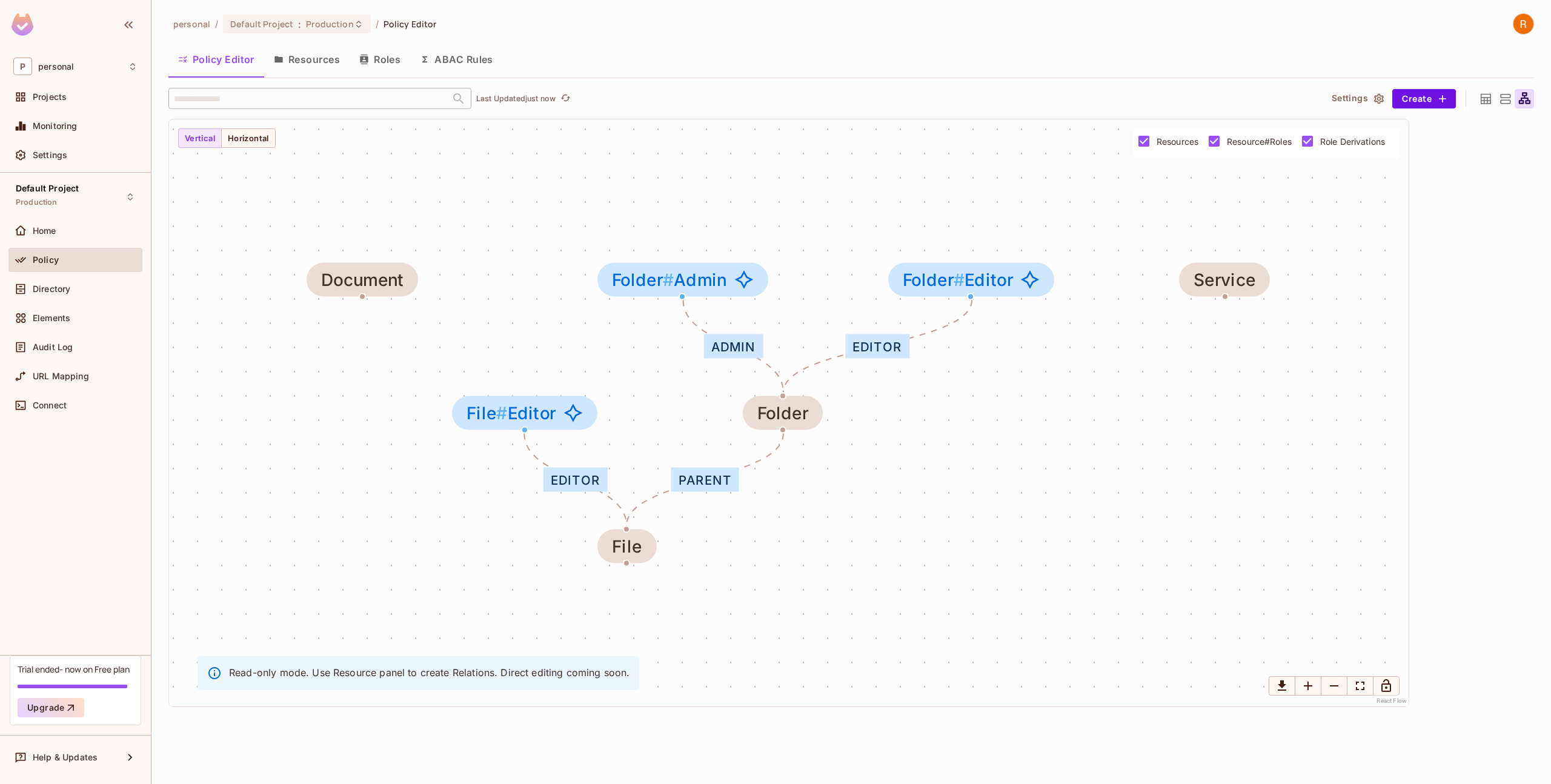
click at [1499, 99] on icon at bounding box center [1505, 99] width 15 height 15
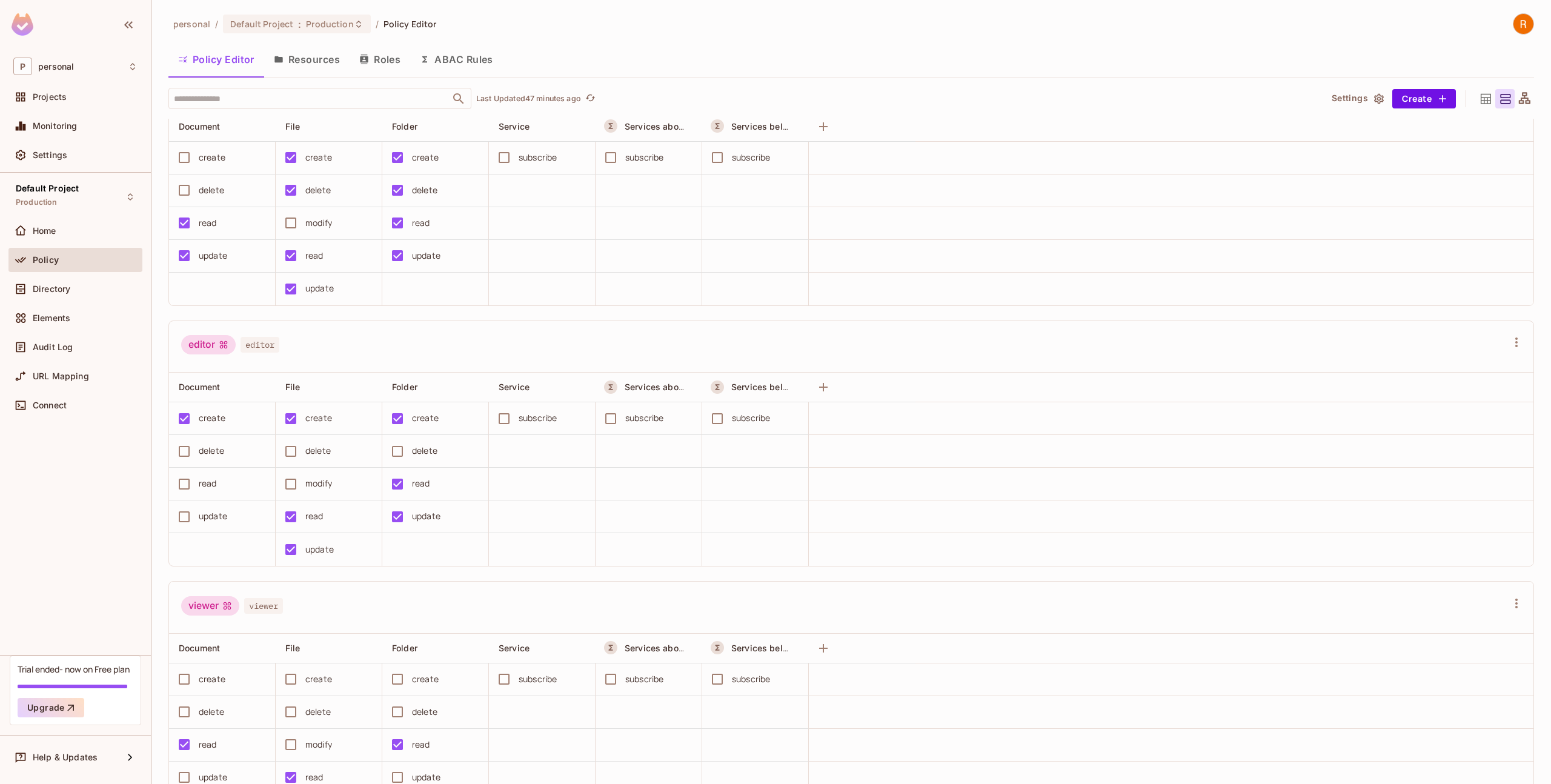
scroll to position [132, 0]
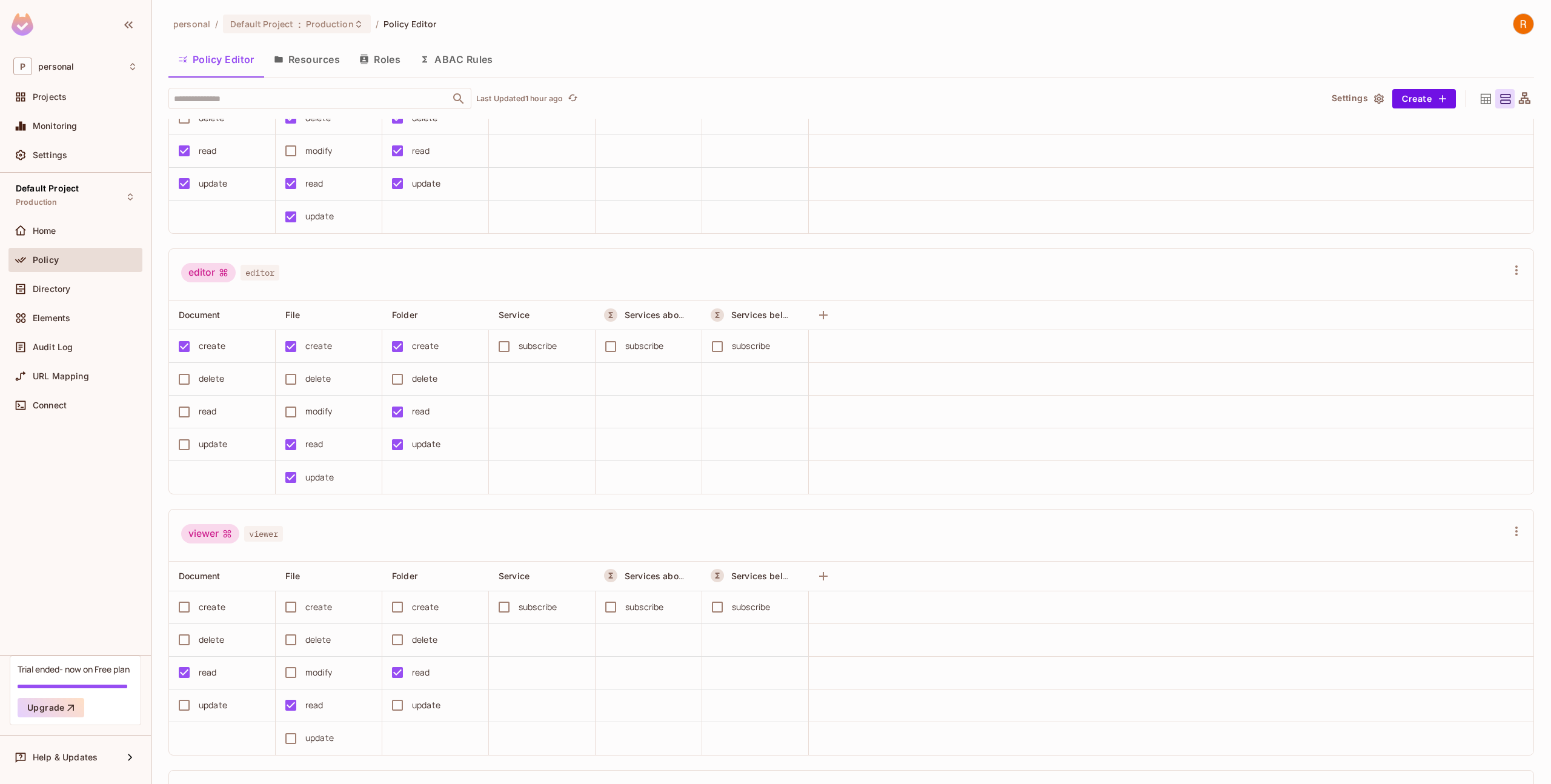
click at [298, 61] on button "Resources" at bounding box center [306, 59] width 85 height 31
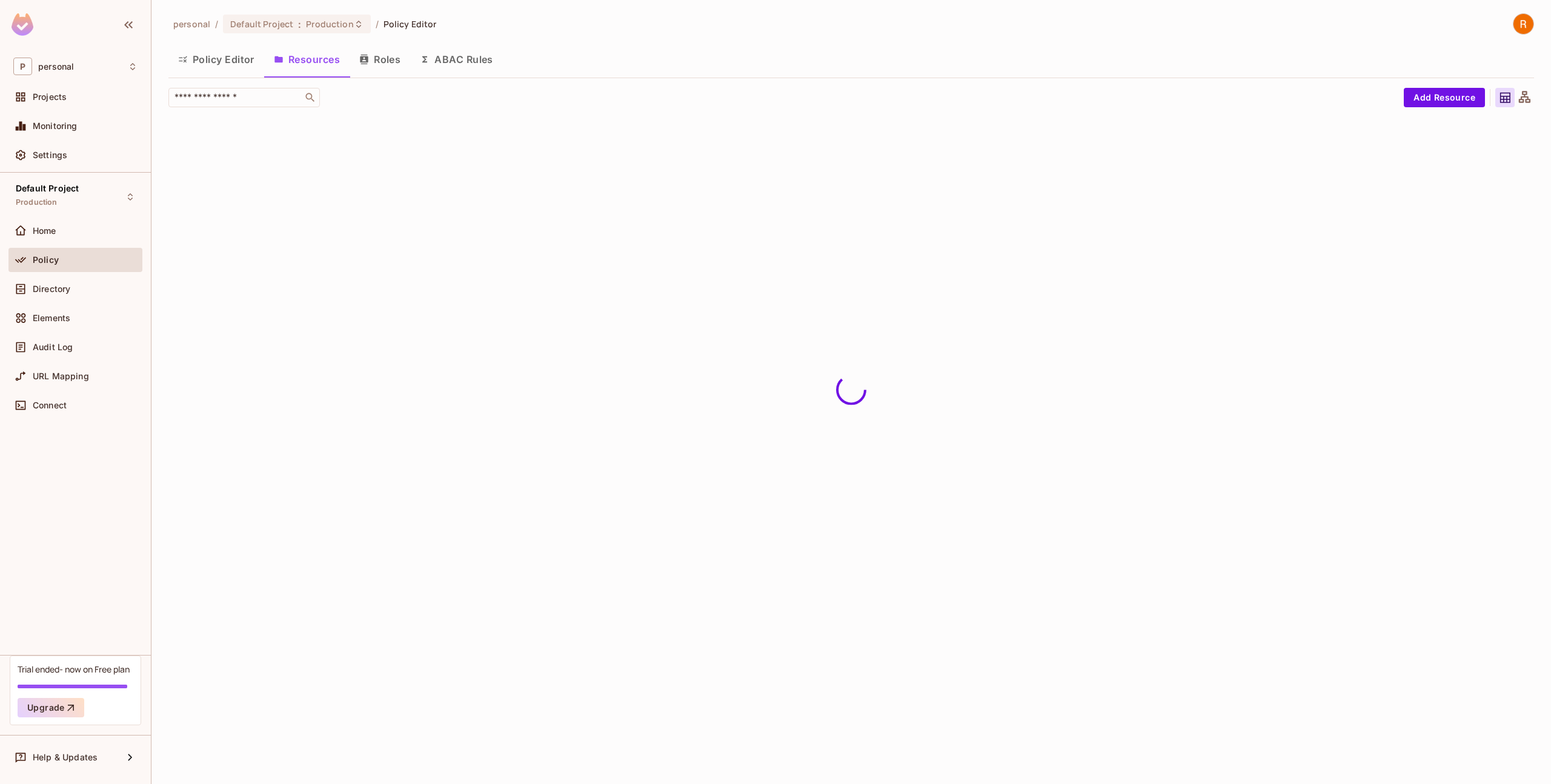
click at [387, 61] on button "Roles" at bounding box center [379, 59] width 61 height 31
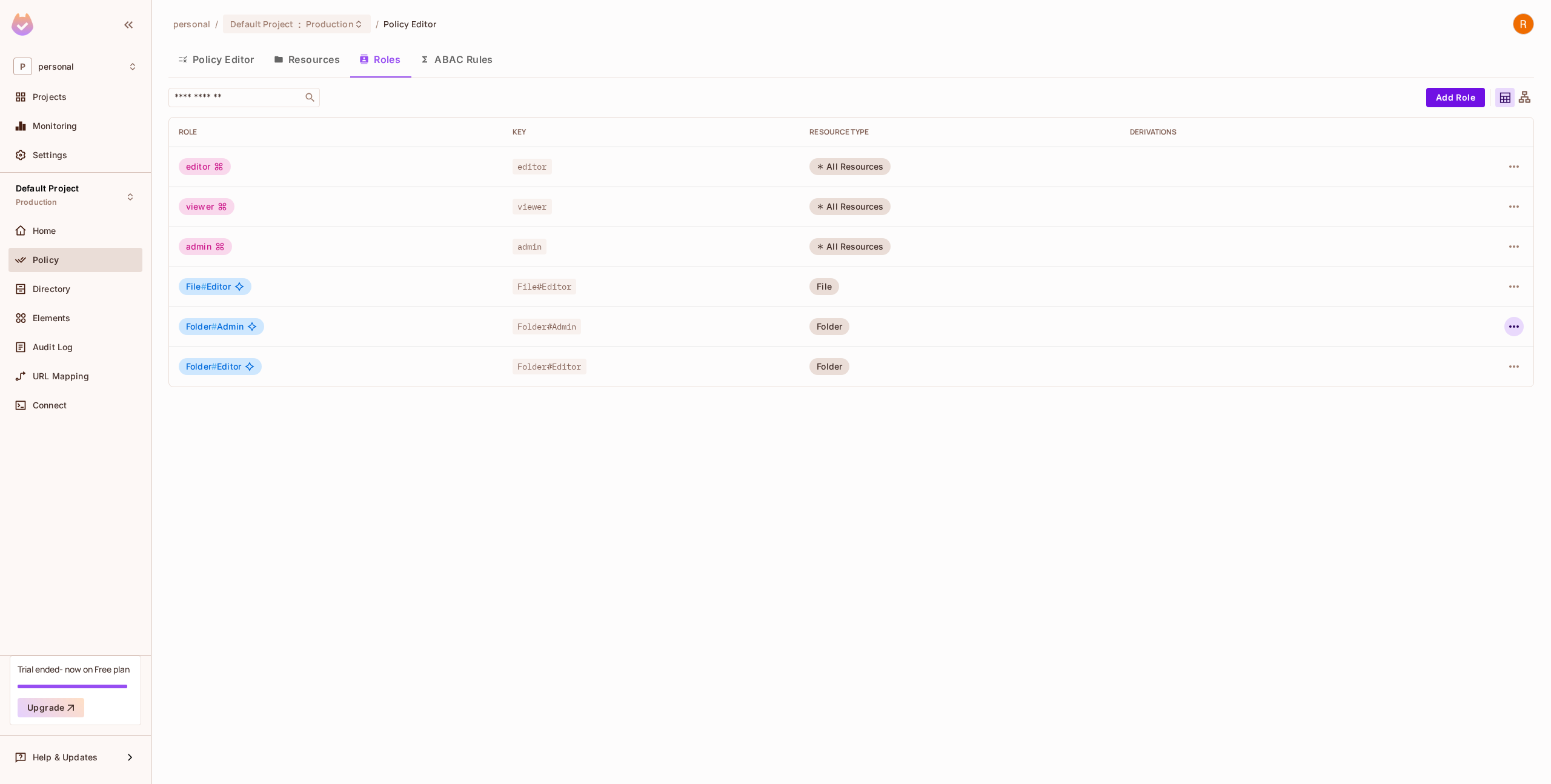
click at [1512, 324] on icon "button" at bounding box center [1514, 326] width 14 height 14
click at [1470, 351] on div "Edit Role" at bounding box center [1460, 354] width 36 height 12
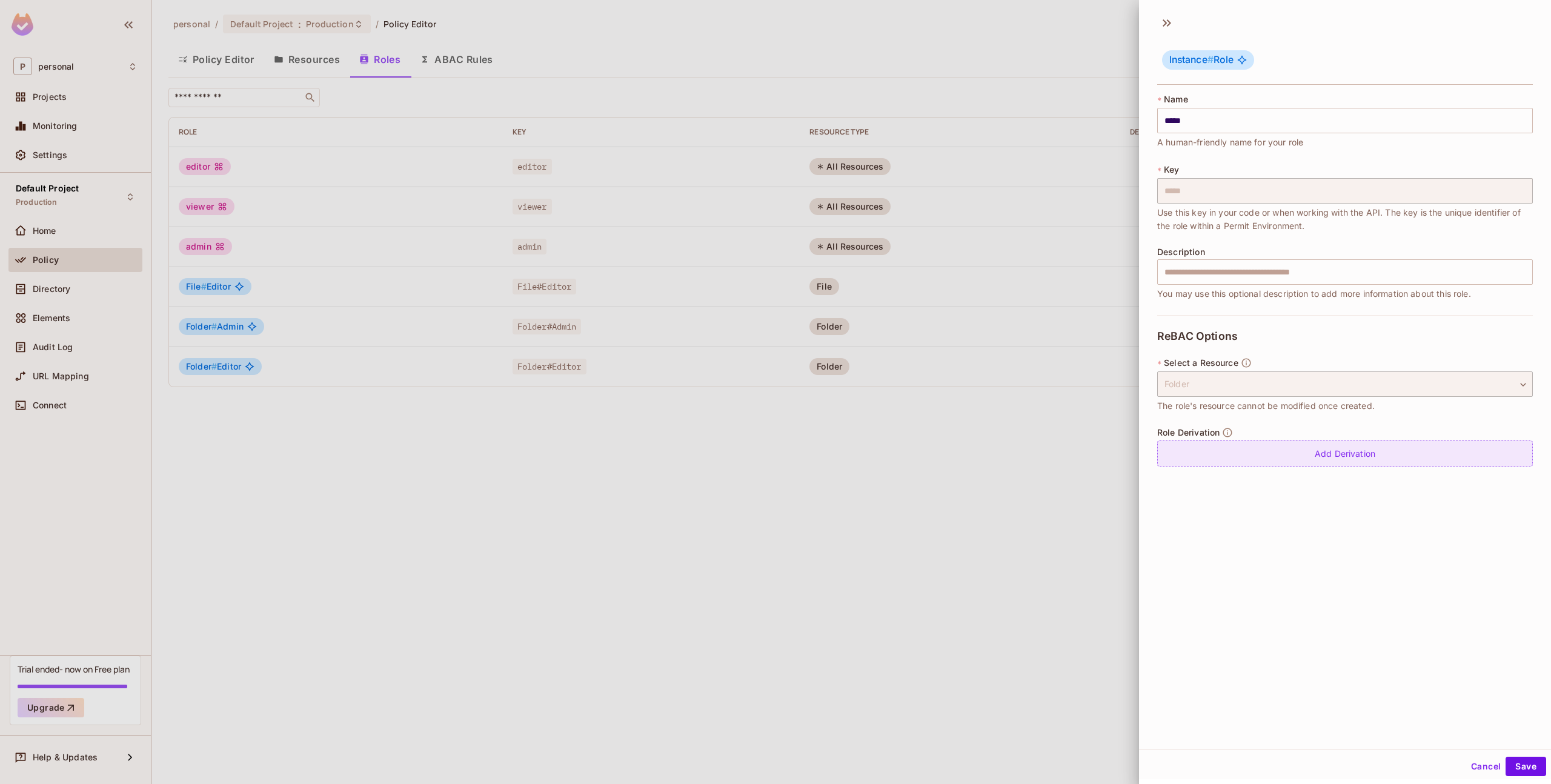
click at [1255, 452] on div "Add Derivation" at bounding box center [1345, 453] width 376 height 26
click at [1335, 464] on body "P personal Projects Monitoring Settings Default Project Production Home Policy …" at bounding box center [776, 392] width 1551 height 784
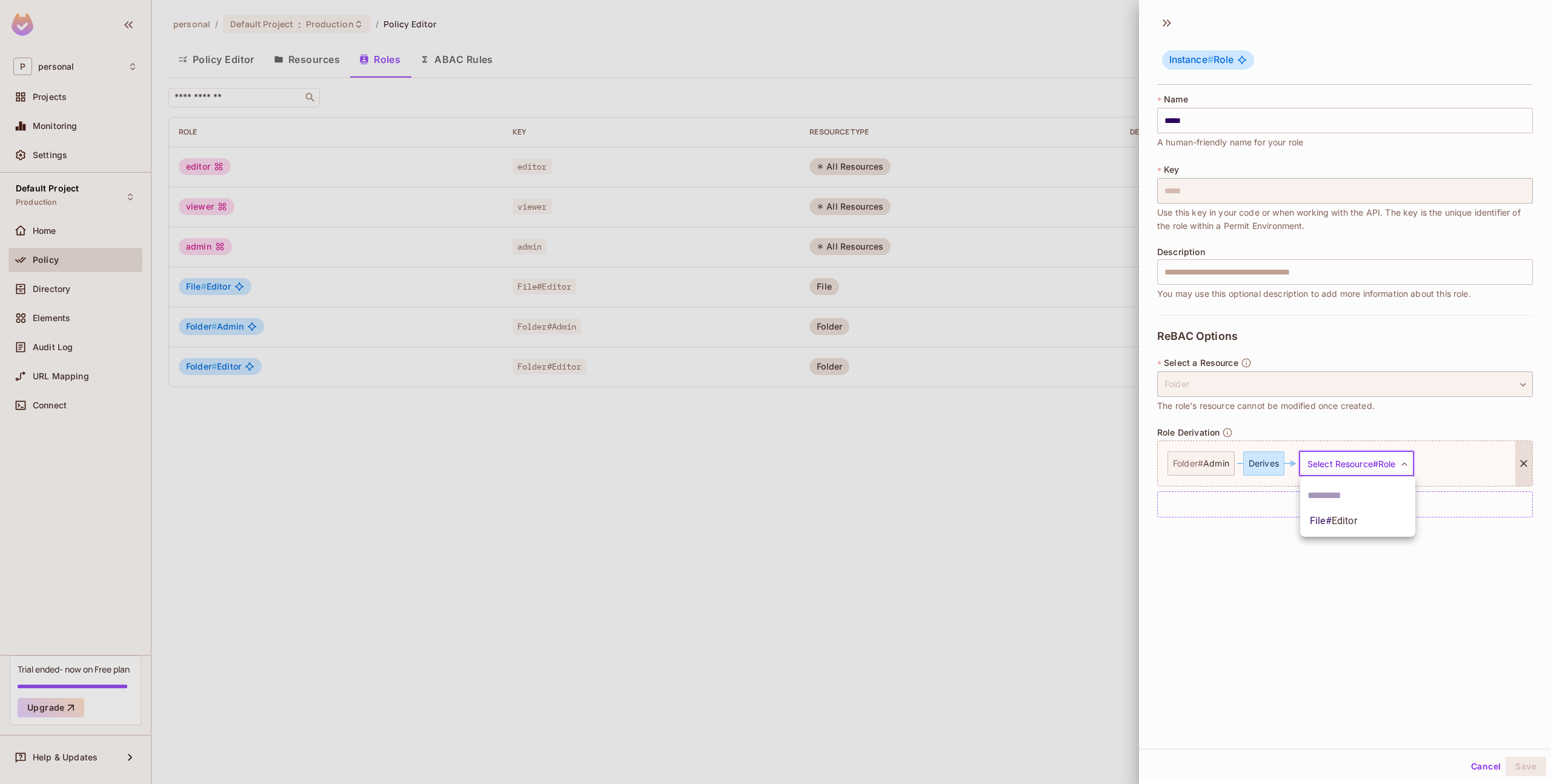
click at [1344, 528] on span "File # Editor" at bounding box center [1333, 520] width 47 height 14
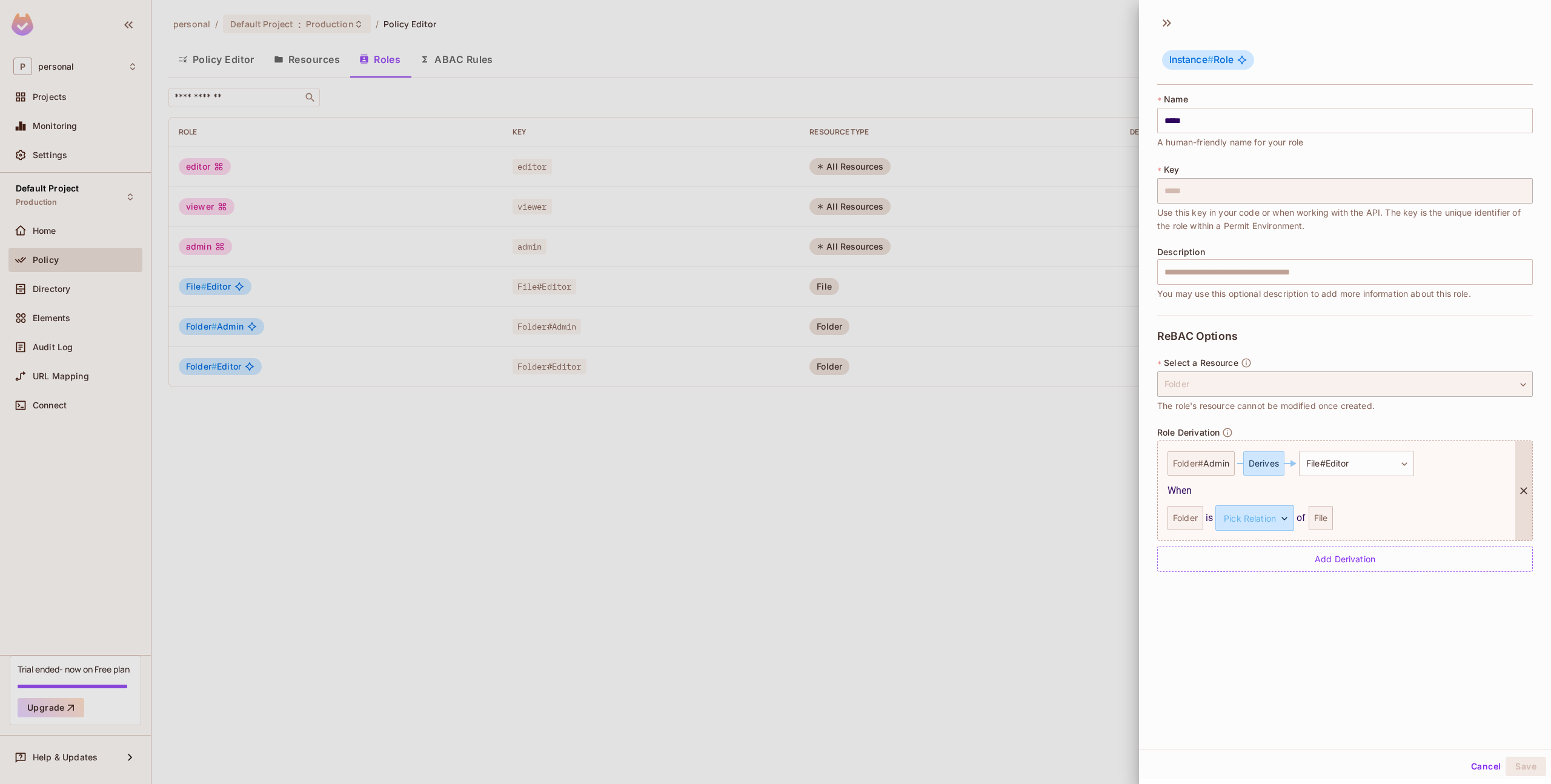
click at [1315, 517] on div "File" at bounding box center [1321, 518] width 25 height 24
click at [1270, 517] on body "P personal Projects Monitoring Settings Default Project Production Home Policy …" at bounding box center [776, 392] width 1551 height 784
click at [1262, 577] on li "parent" at bounding box center [1253, 575] width 112 height 22
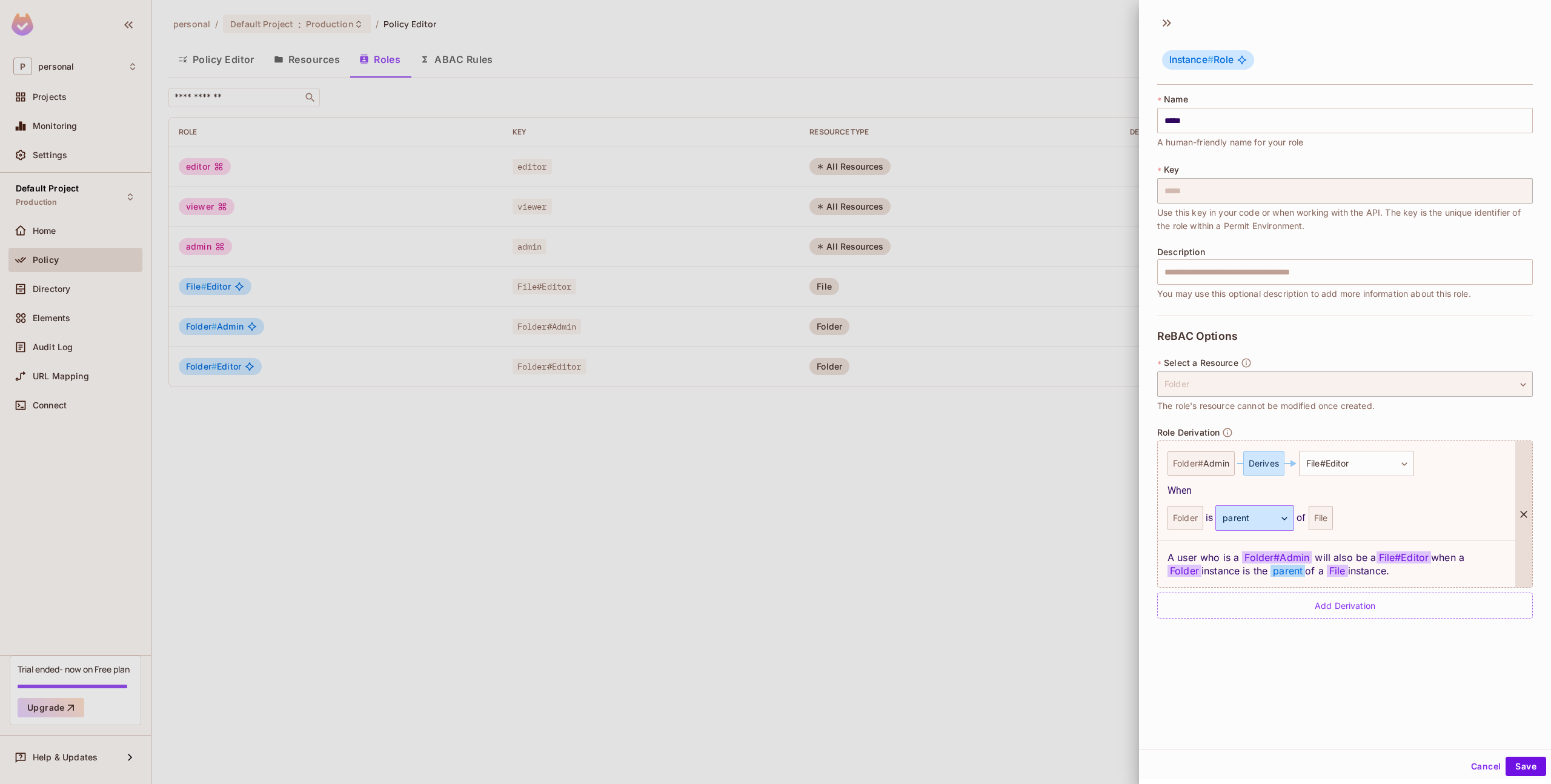
click at [1266, 523] on body "P personal Projects Monitoring Settings Default Project Production Home Policy …" at bounding box center [776, 392] width 1551 height 784
drag, startPoint x: 1388, startPoint y: 518, endPoint x: 1398, endPoint y: 500, distance: 20.6
click at [1389, 518] on div at bounding box center [776, 392] width 1551 height 784
click at [1399, 496] on div "When" at bounding box center [1336, 490] width 338 height 14
click at [1394, 472] on body "P personal Projects Monitoring Settings Default Project Production Home Policy …" at bounding box center [776, 392] width 1551 height 784
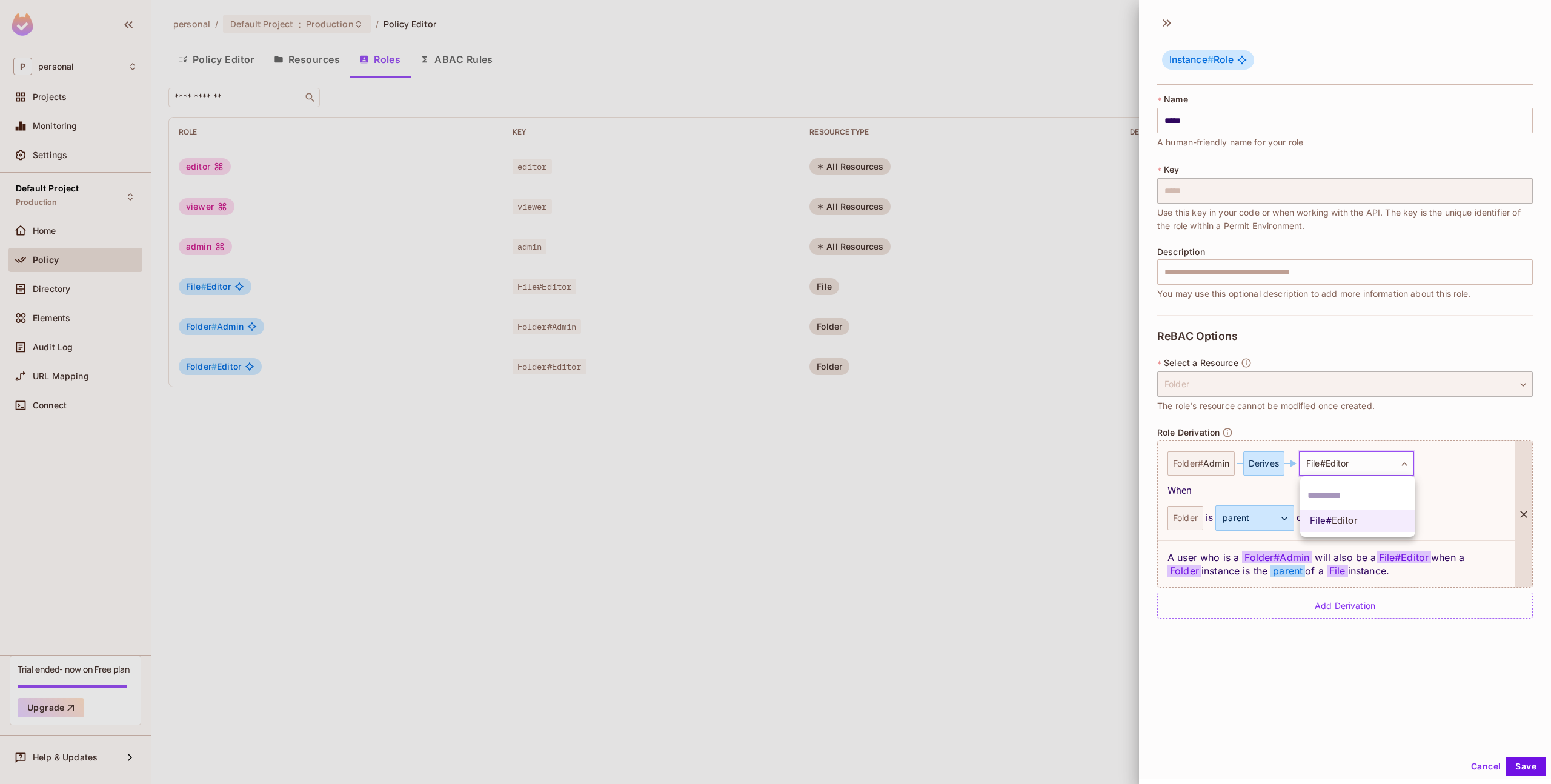
click at [1447, 496] on div at bounding box center [776, 392] width 1551 height 784
